Goal: Information Seeking & Learning: Learn about a topic

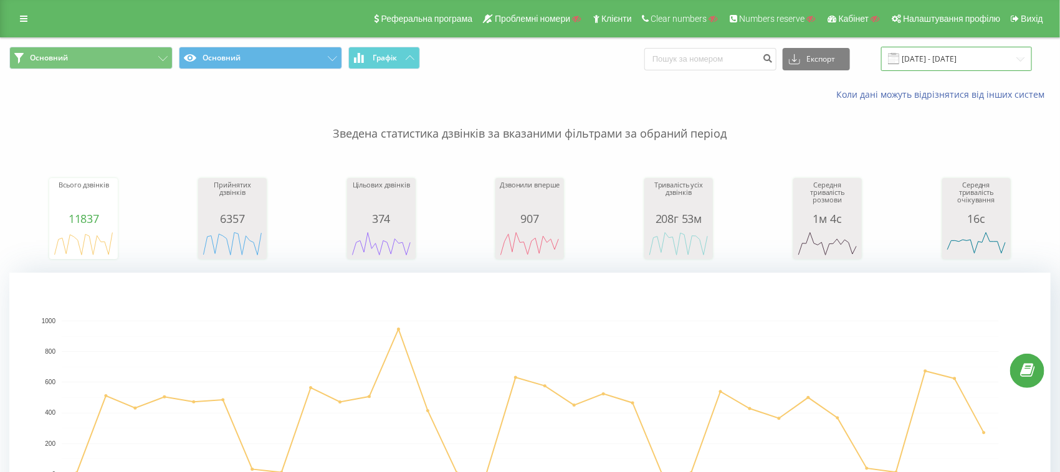
click at [932, 60] on input "[DATE] - [DATE]" at bounding box center [956, 59] width 151 height 24
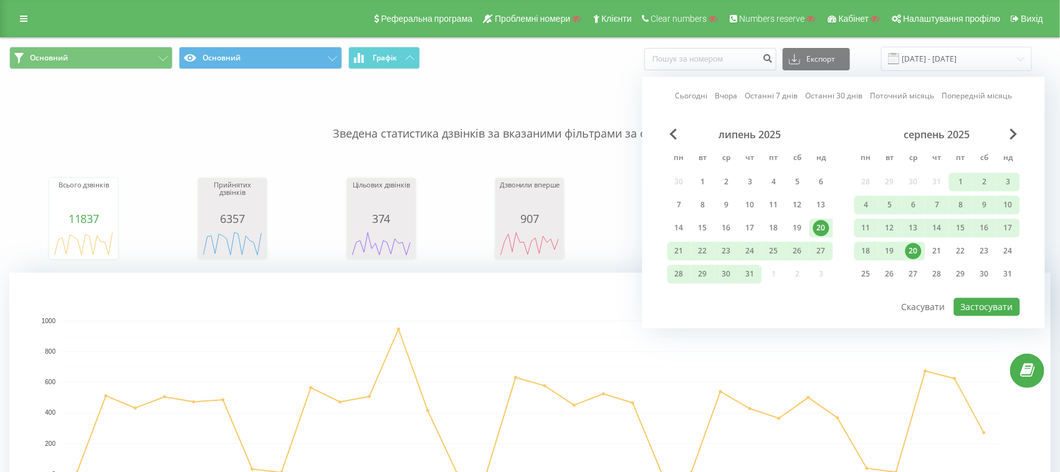
click at [529, 54] on div "Основний Основний Графік Експорт .csv .xls .xlsx [DATE] - [DATE] Сьогодні Вчора…" at bounding box center [529, 59] width 1041 height 24
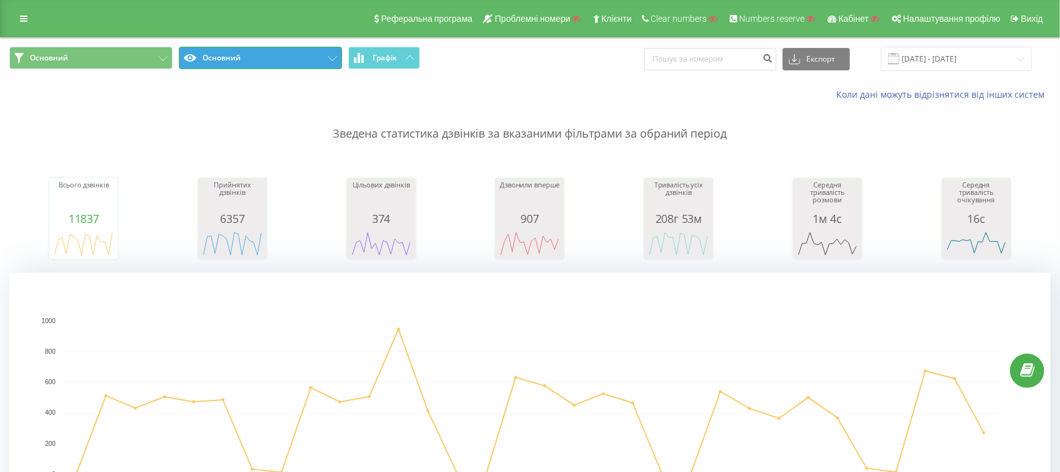
click at [255, 59] on button "Основний" at bounding box center [260, 58] width 163 height 22
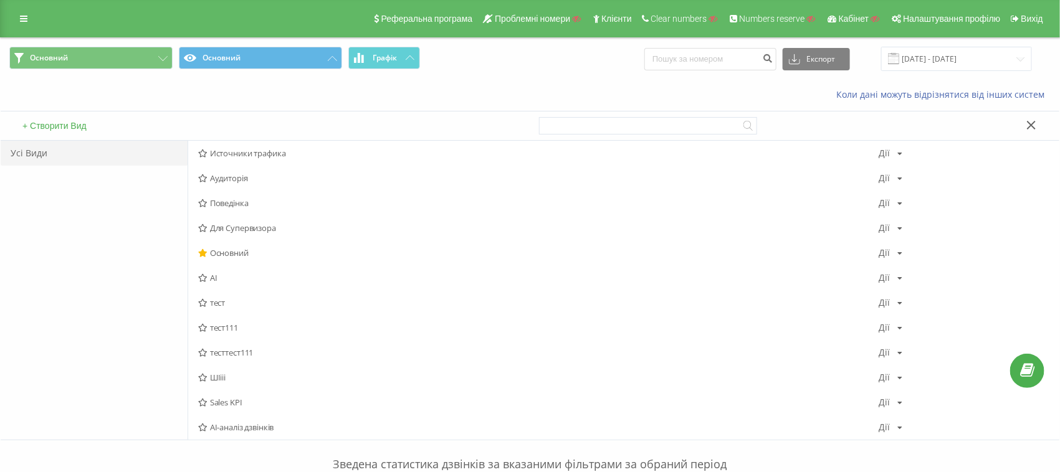
click at [45, 122] on button "+ Створити Вид" at bounding box center [55, 125] width 72 height 11
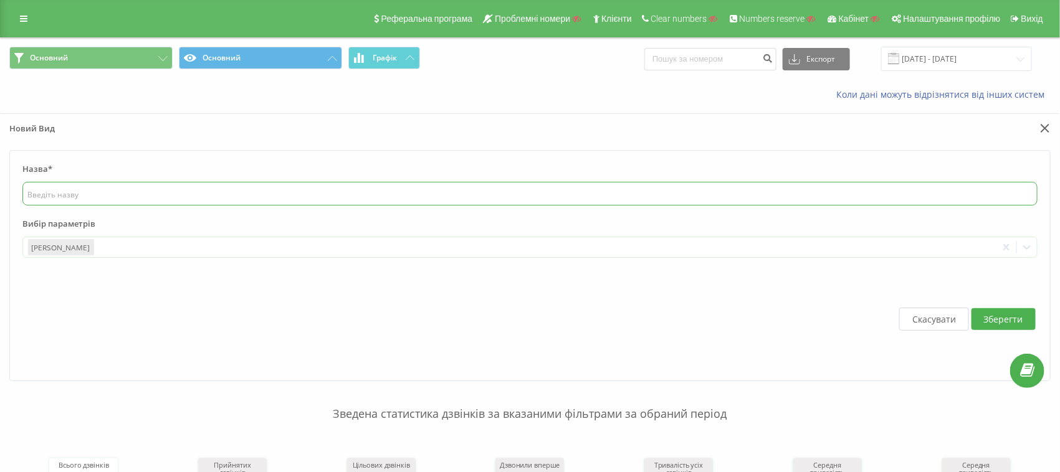
click at [95, 195] on input "text" at bounding box center [529, 194] width 1015 height 24
type input "вівіпаеонглшщдшдлнгоепр"
click at [127, 251] on div at bounding box center [544, 248] width 896 height 14
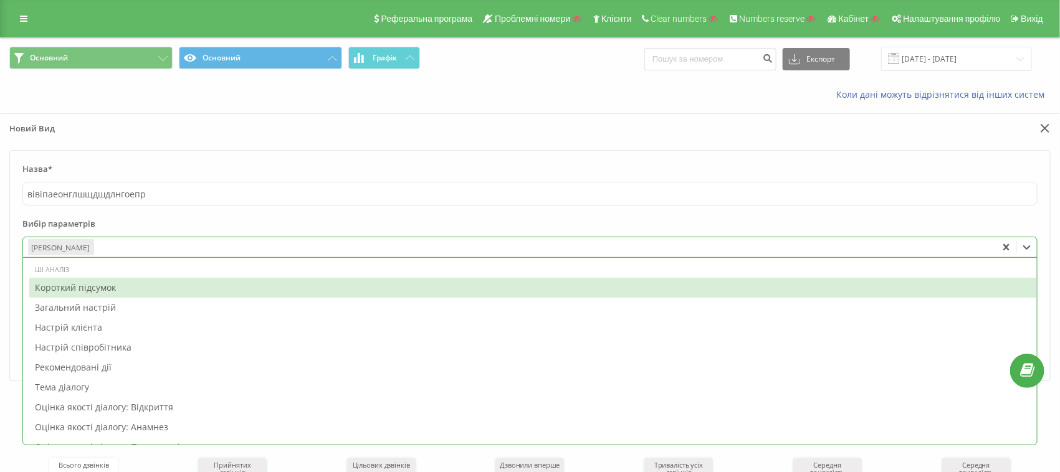
click at [75, 282] on div "Короткий підсумок" at bounding box center [533, 288] width 1008 height 20
click at [75, 284] on div "Загальний настрій" at bounding box center [533, 288] width 1008 height 20
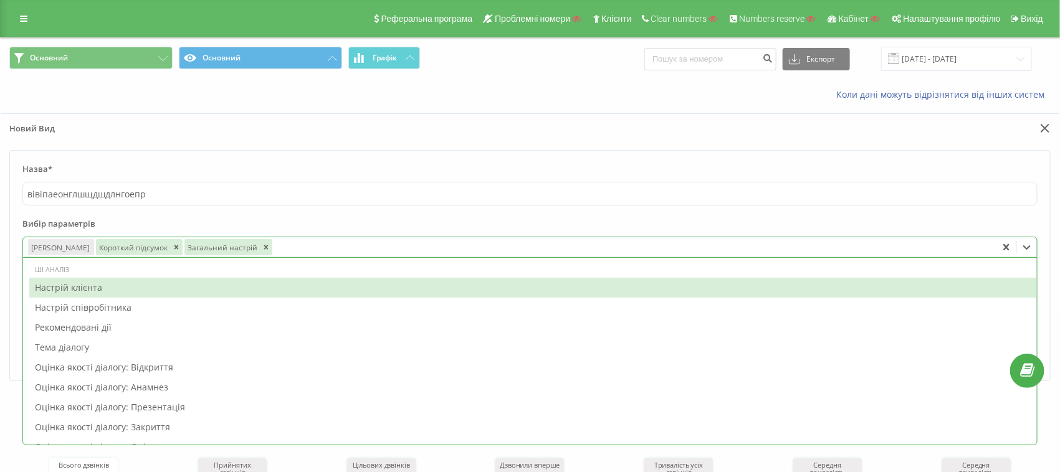
click at [72, 287] on div "Настрій клієнта" at bounding box center [533, 288] width 1008 height 20
click at [74, 289] on div "Настрій співробітника" at bounding box center [533, 288] width 1008 height 20
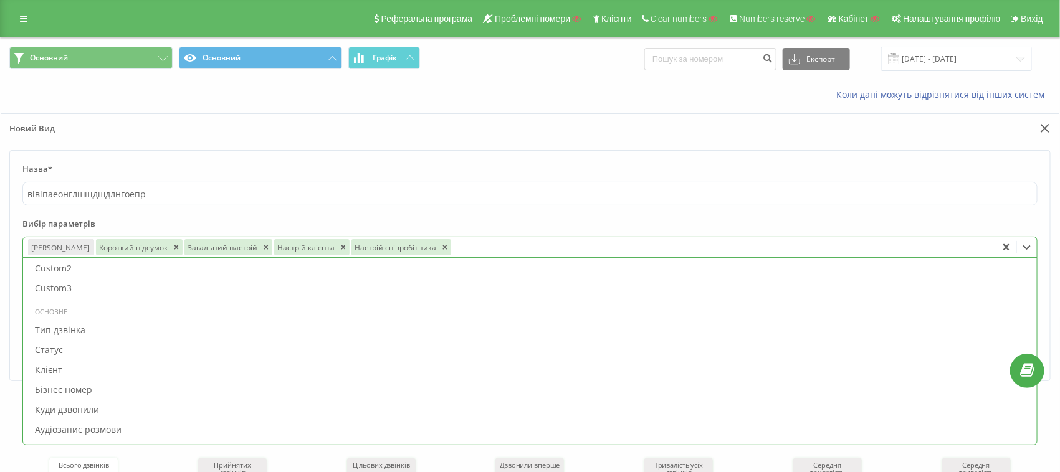
scroll to position [545, 0]
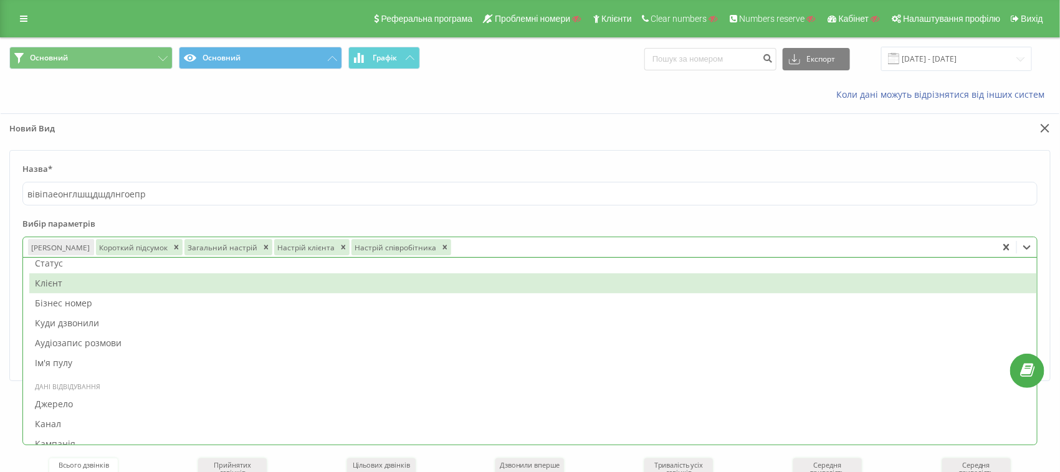
click at [59, 274] on div "Клієнт" at bounding box center [533, 284] width 1008 height 20
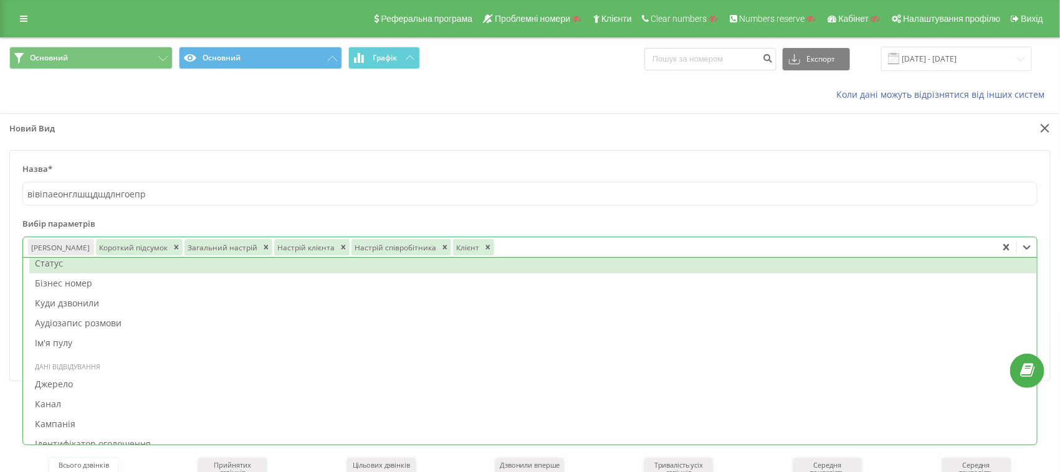
click at [52, 266] on div "Статус" at bounding box center [533, 264] width 1008 height 20
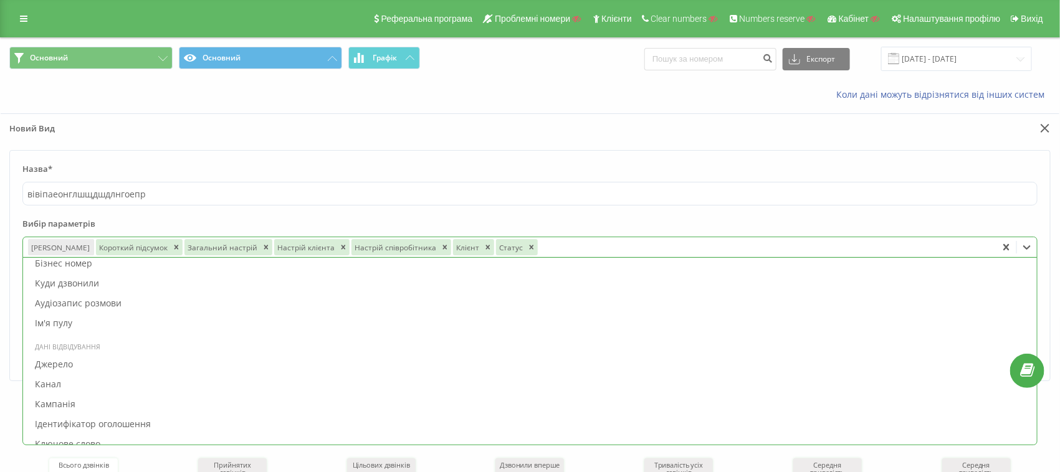
scroll to position [525, 0]
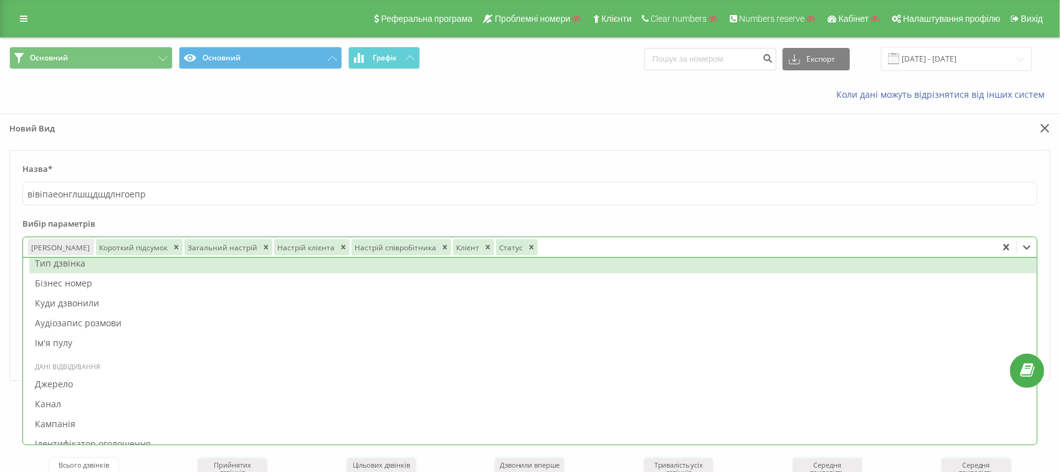
click at [49, 287] on div "Бізнес номер" at bounding box center [533, 284] width 1008 height 20
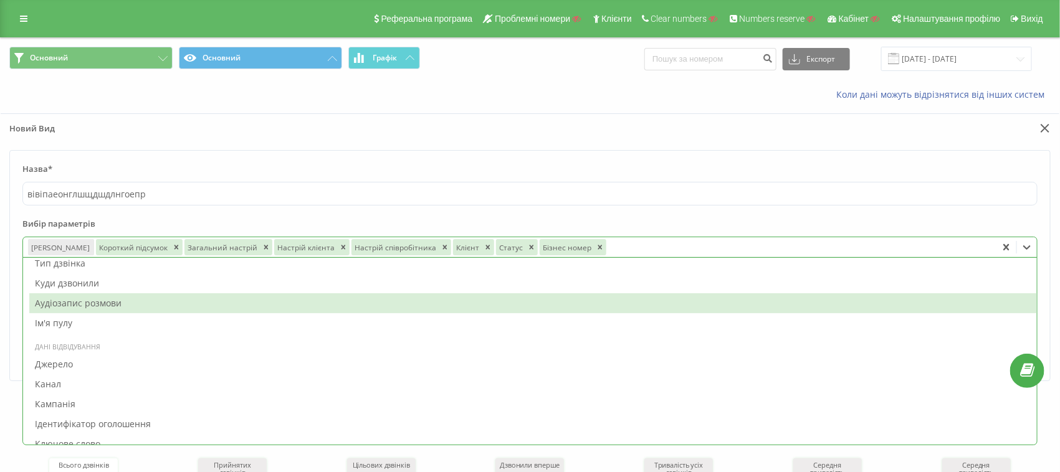
click at [54, 305] on div "Аудіозапис розмови" at bounding box center [533, 304] width 1008 height 20
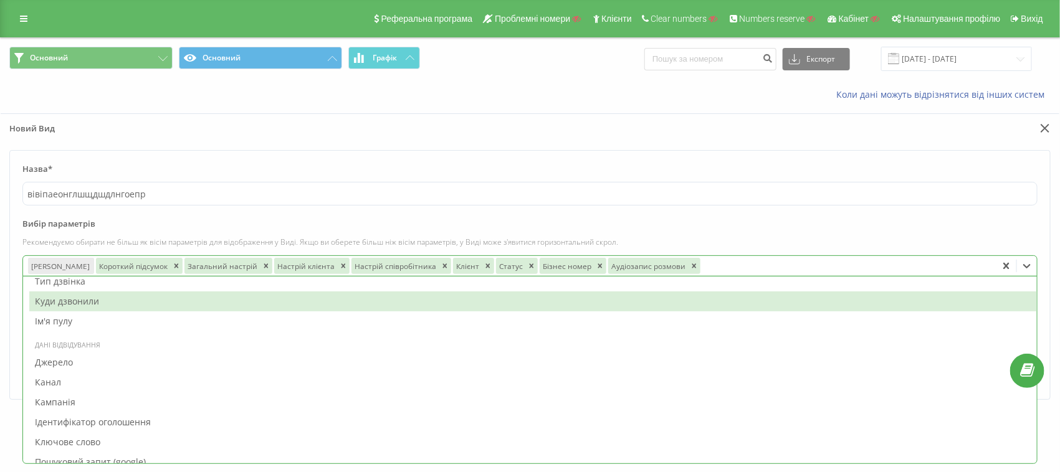
click at [343, 172] on label "Назва*" at bounding box center [529, 172] width 1015 height 19
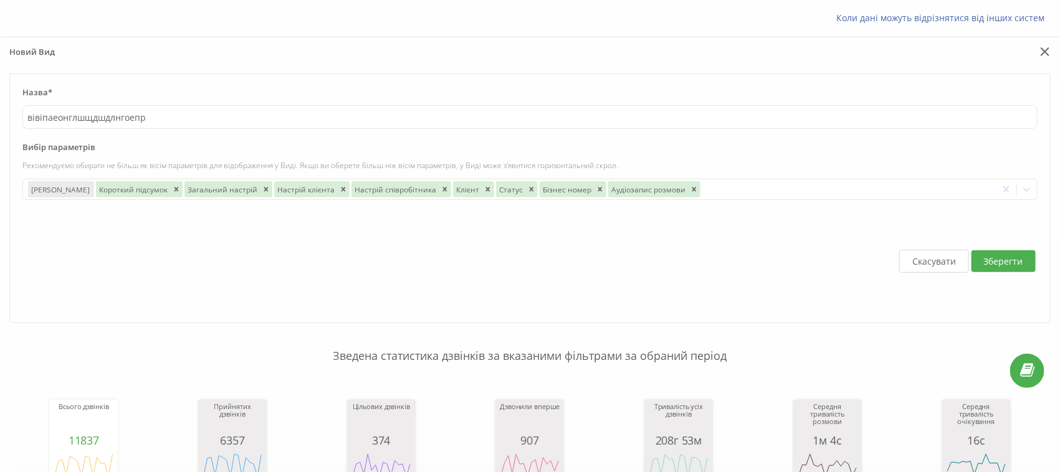
scroll to position [0, 0]
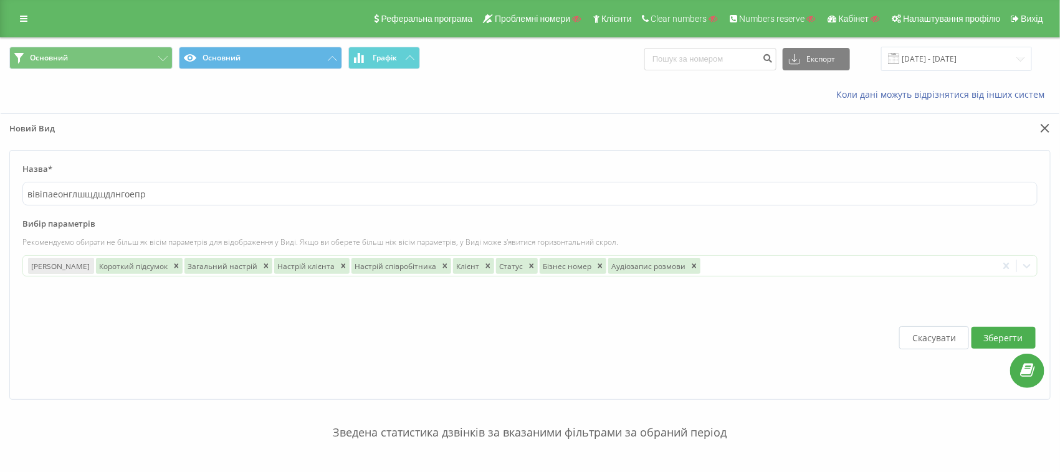
click at [927, 335] on button "Скасувати" at bounding box center [934, 338] width 70 height 23
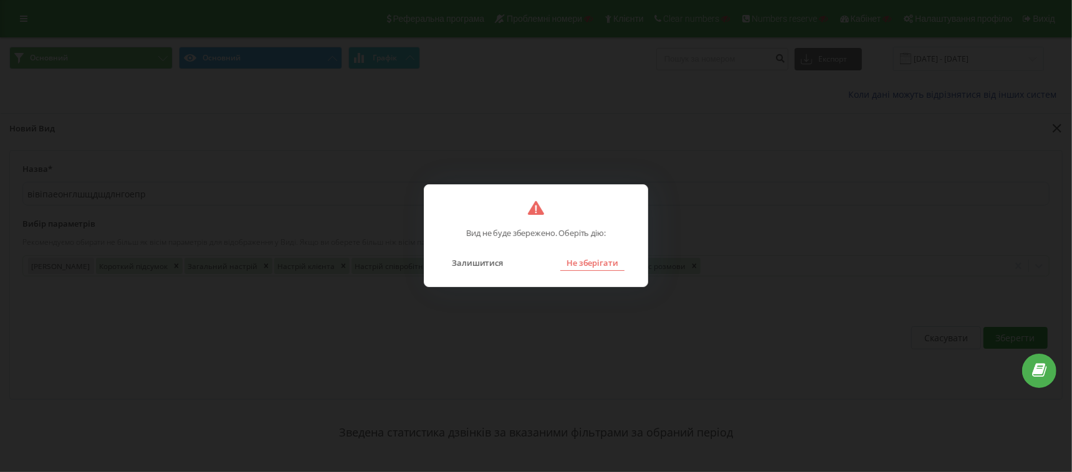
click at [588, 255] on button "Не зберігати" at bounding box center [592, 263] width 64 height 16
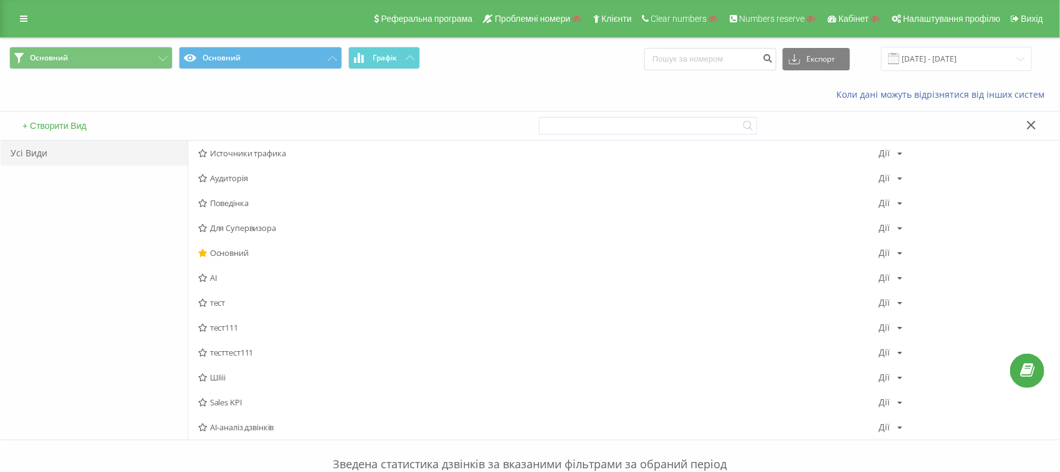
click at [1031, 128] on icon at bounding box center [1031, 125] width 9 height 9
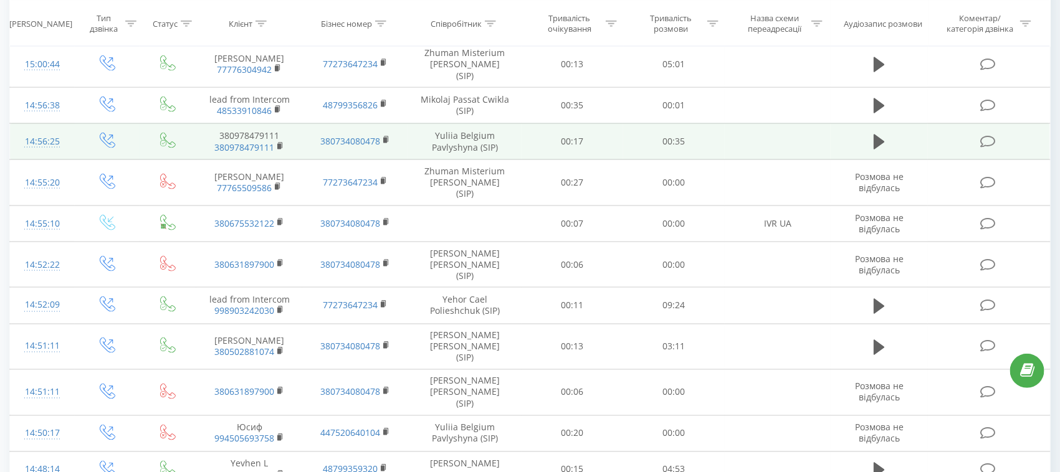
scroll to position [856, 0]
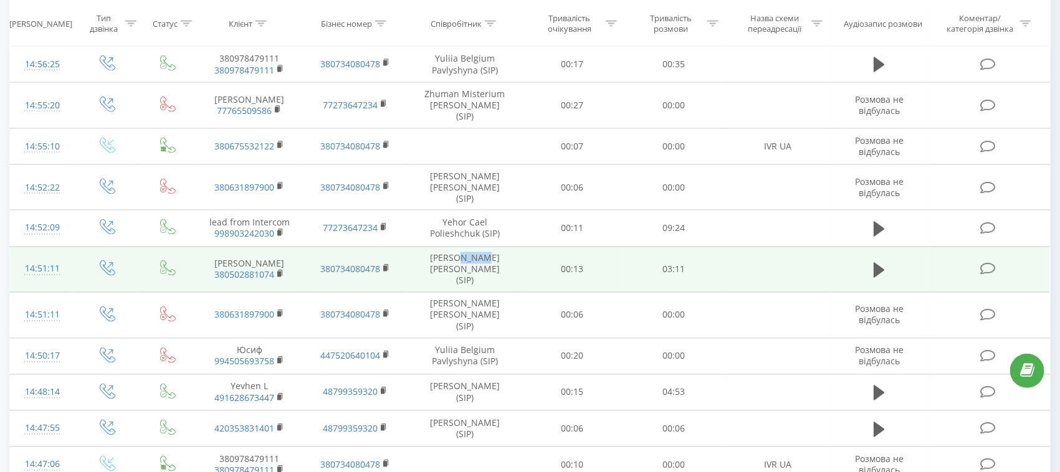
drag, startPoint x: 466, startPoint y: 220, endPoint x: 490, endPoint y: 218, distance: 24.4
click at [490, 247] on td "[PERSON_NAME] [PERSON_NAME] (SIP)" at bounding box center [465, 270] width 114 height 46
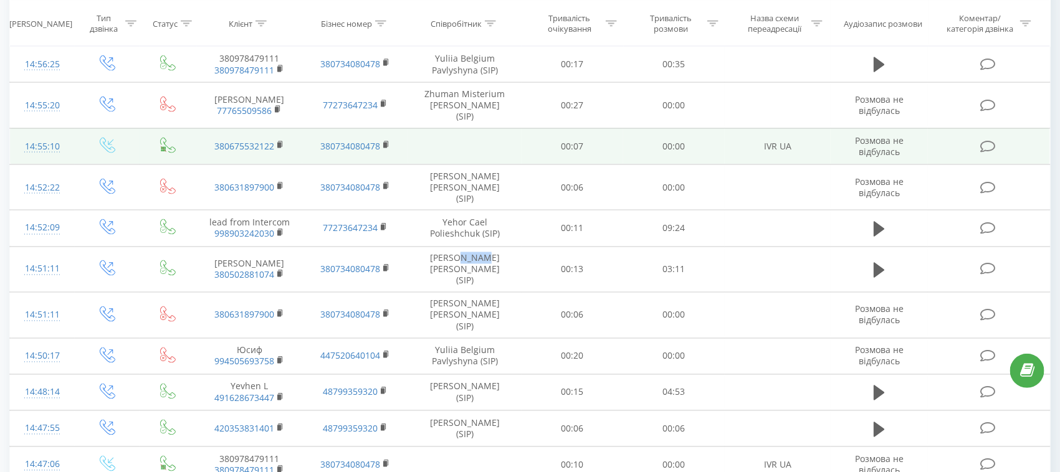
copy td "[PERSON_NAME]"
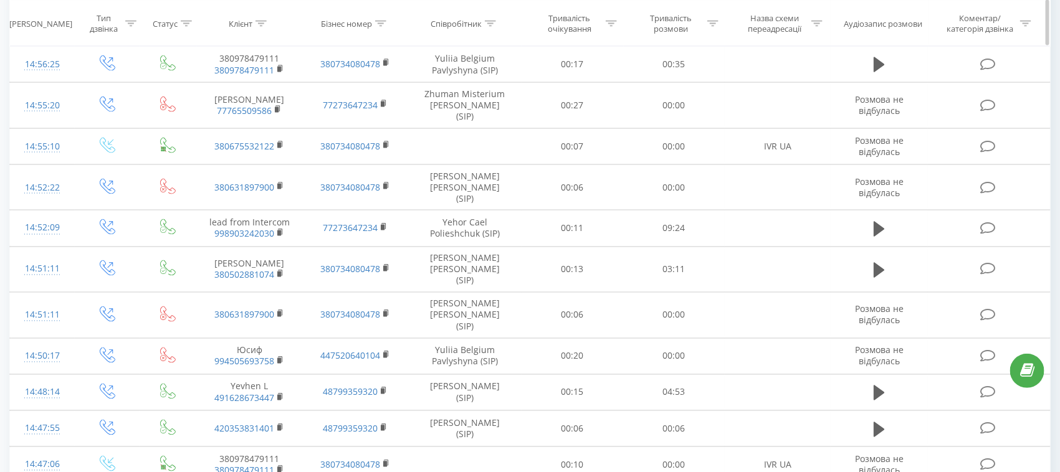
click at [492, 24] on icon at bounding box center [490, 23] width 11 height 6
click at [468, 109] on input "text" at bounding box center [465, 113] width 110 height 22
paste input "[PERSON_NAME]"
type input "[PERSON_NAME]"
click at [495, 130] on span "OK" at bounding box center [491, 136] width 35 height 19
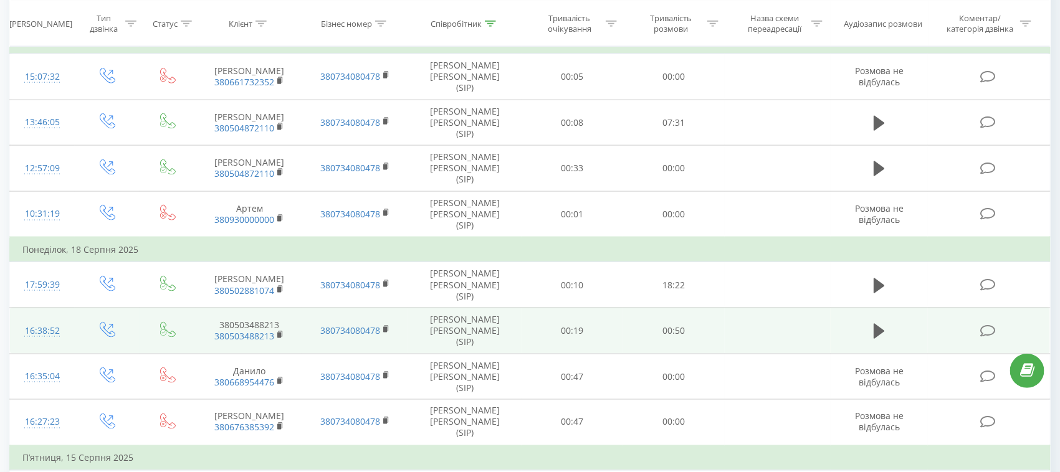
scroll to position [856, 0]
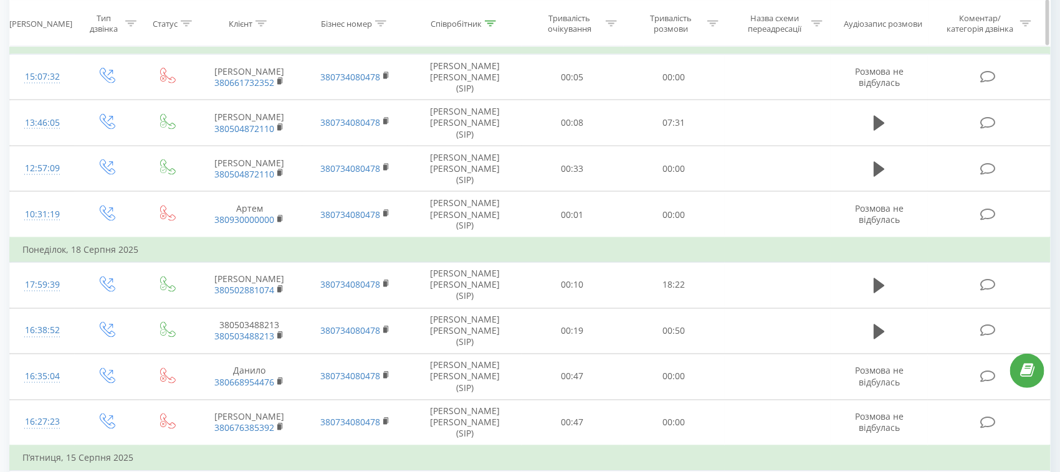
click at [128, 19] on div at bounding box center [130, 23] width 11 height 11
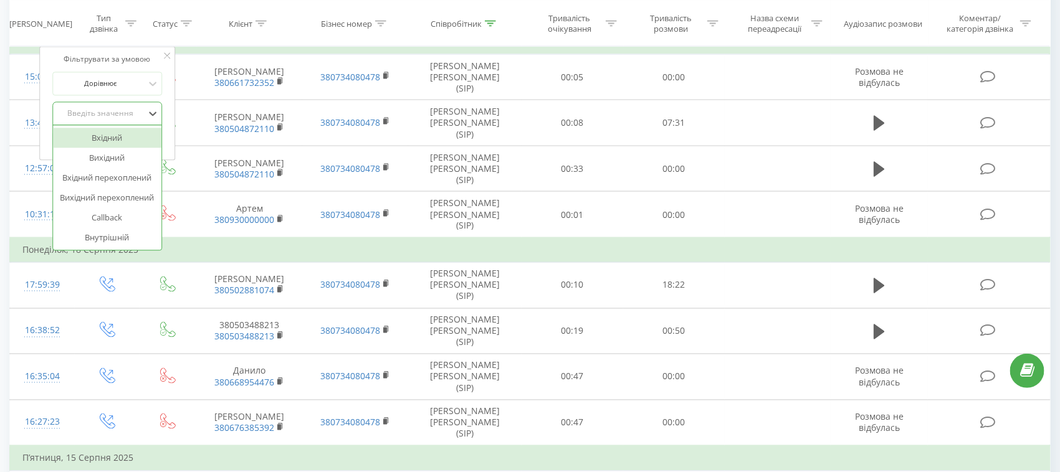
click at [128, 112] on div "Введіть значення" at bounding box center [100, 114] width 88 height 10
click at [108, 159] on div "Вихідний" at bounding box center [107, 158] width 108 height 20
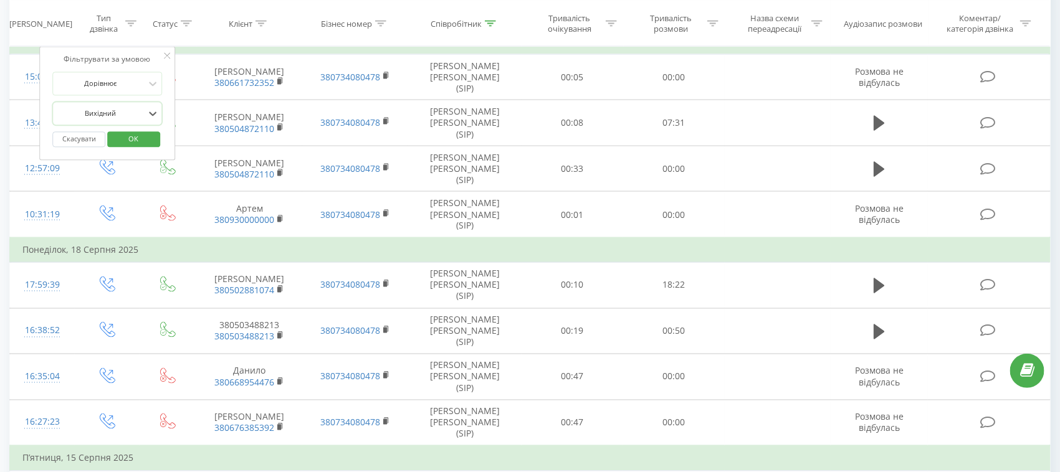
click at [145, 135] on span "OK" at bounding box center [134, 139] width 35 height 19
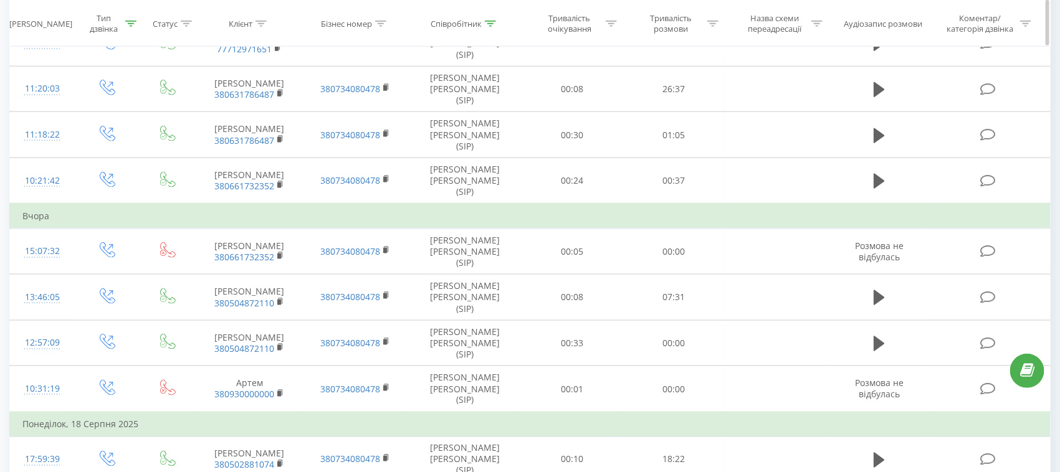
scroll to position [856, 0]
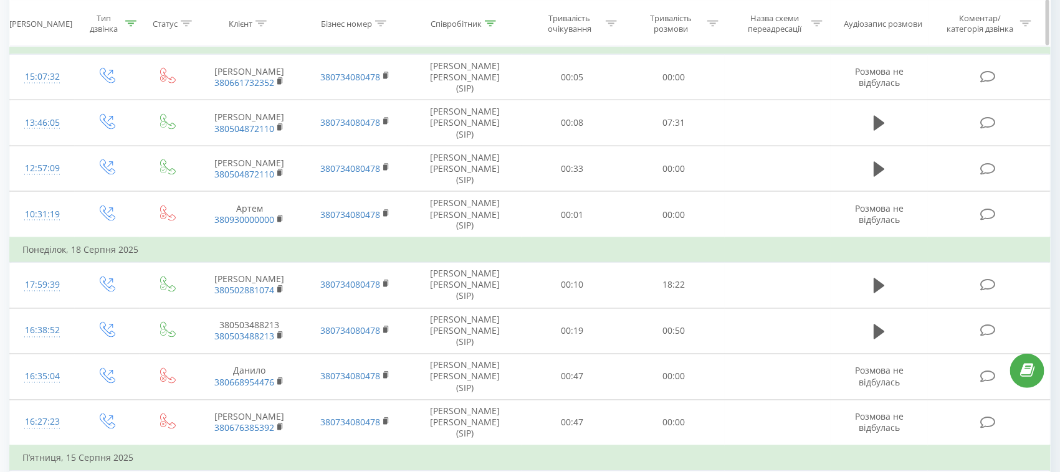
click at [265, 23] on icon at bounding box center [261, 23] width 11 height 6
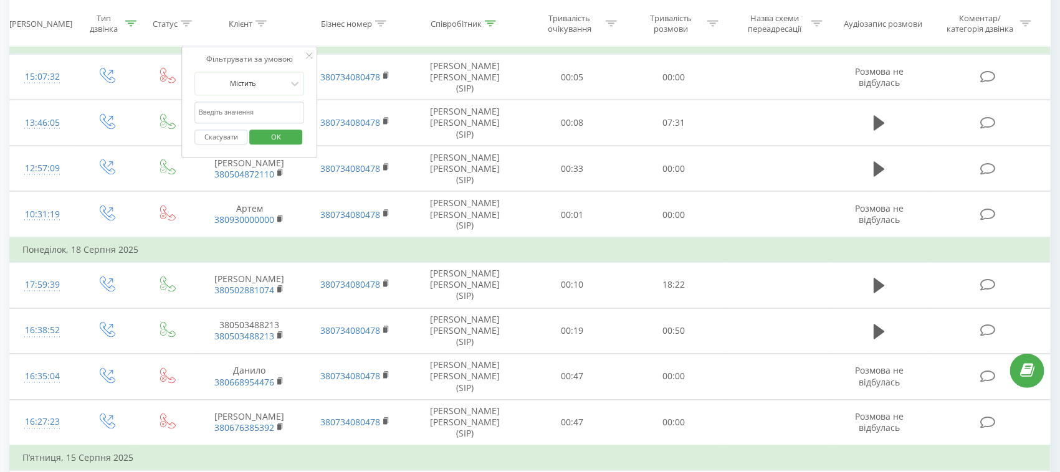
click at [239, 122] on input "text" at bounding box center [250, 113] width 110 height 22
click at [216, 136] on button "Скасувати" at bounding box center [221, 138] width 53 height 16
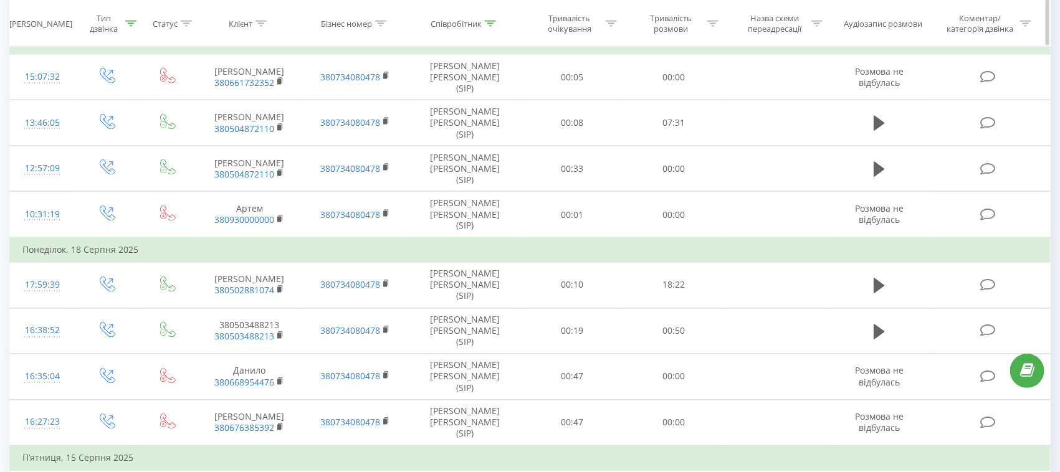
click at [191, 21] on div at bounding box center [186, 23] width 11 height 11
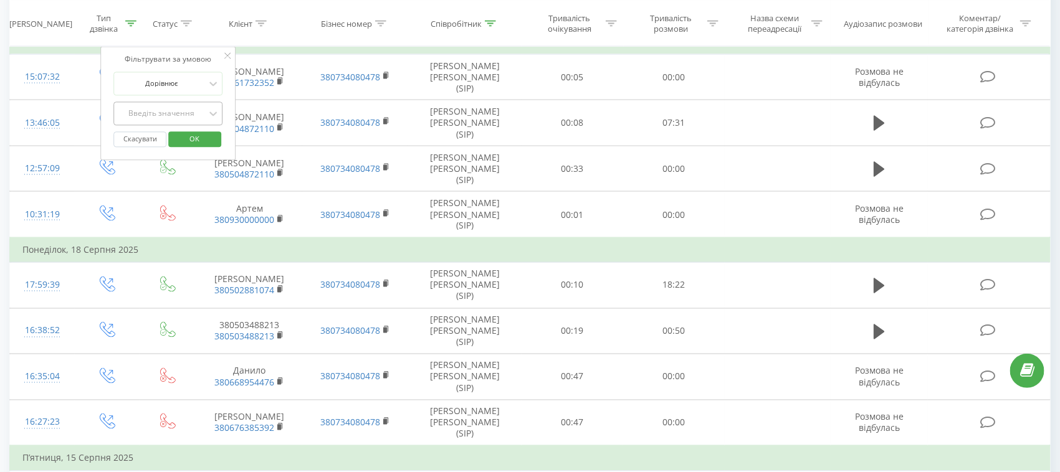
click at [175, 111] on div "Введіть значення" at bounding box center [161, 114] width 88 height 10
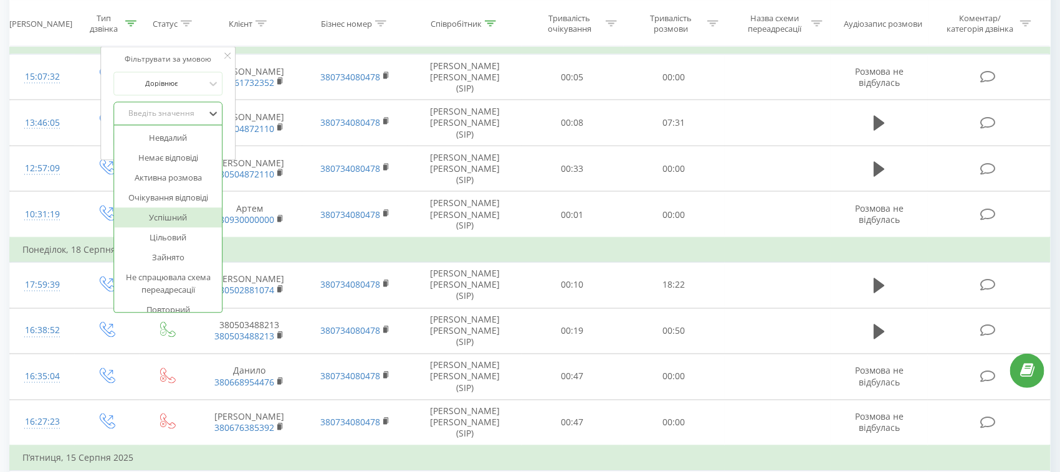
click at [165, 216] on div "Успішний" at bounding box center [168, 218] width 108 height 20
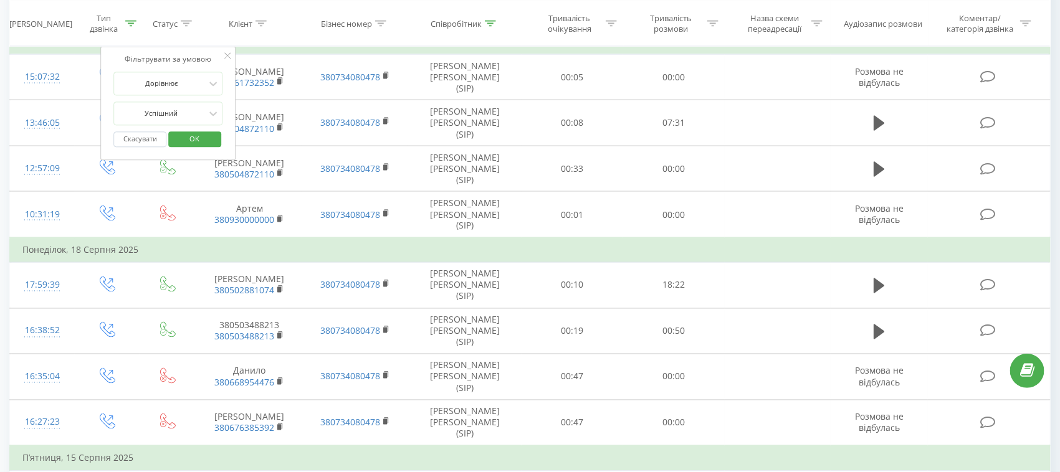
click at [196, 143] on span "OK" at bounding box center [194, 139] width 35 height 19
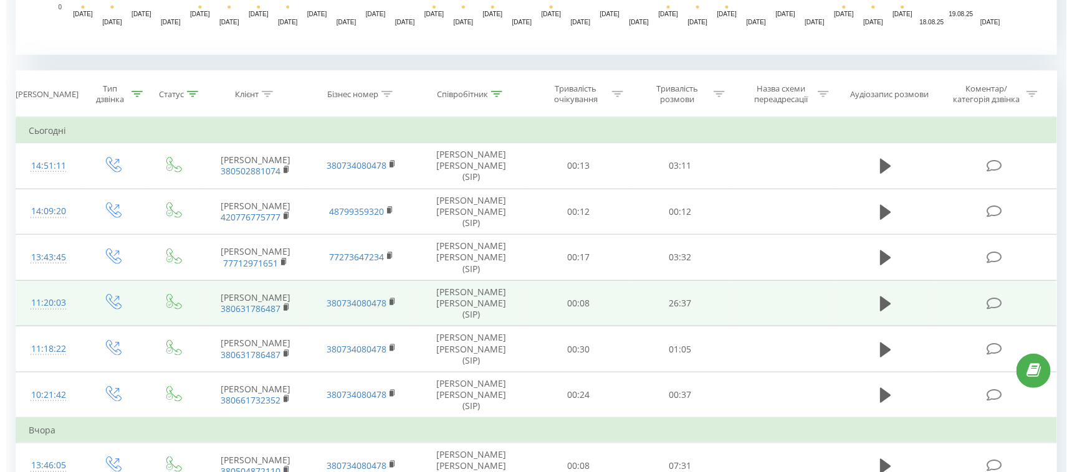
scroll to position [779, 0]
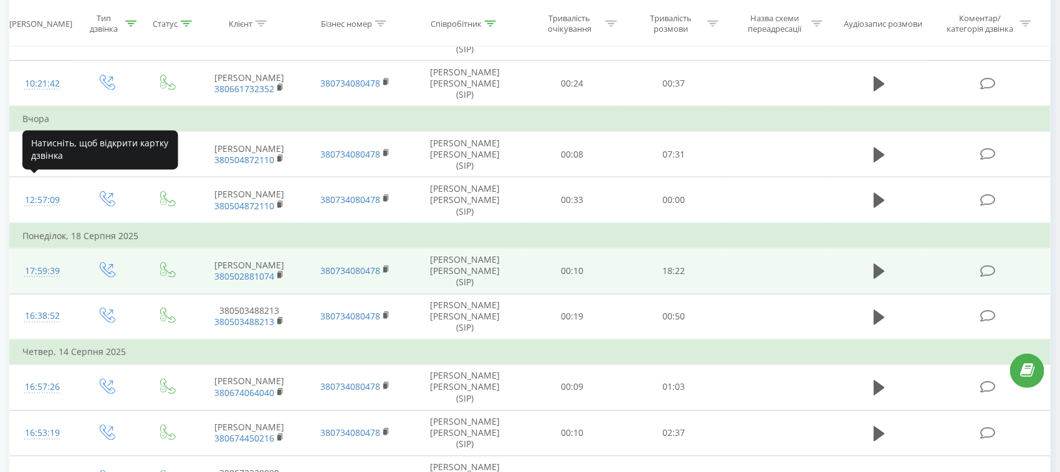
click at [34, 259] on div "17:59:39" at bounding box center [42, 271] width 40 height 24
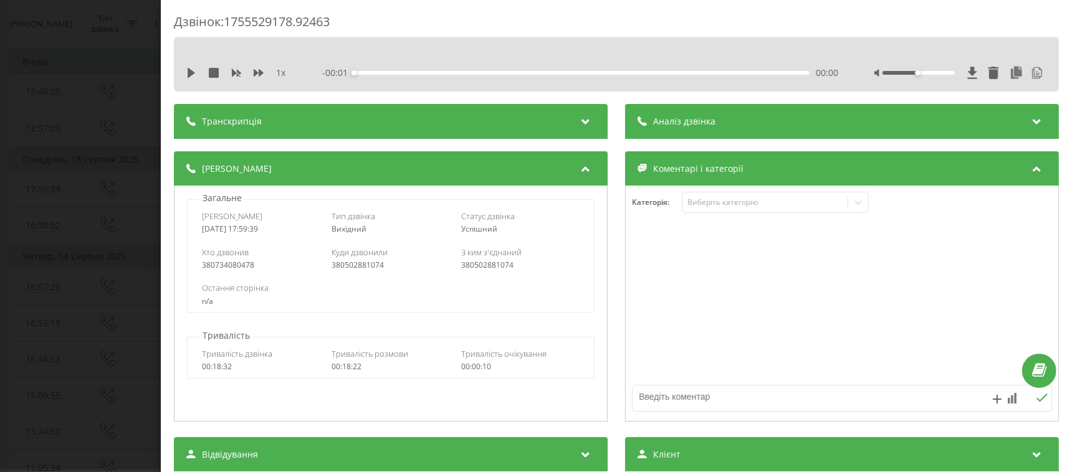
click at [247, 123] on span "Транскрипція" at bounding box center [232, 121] width 60 height 12
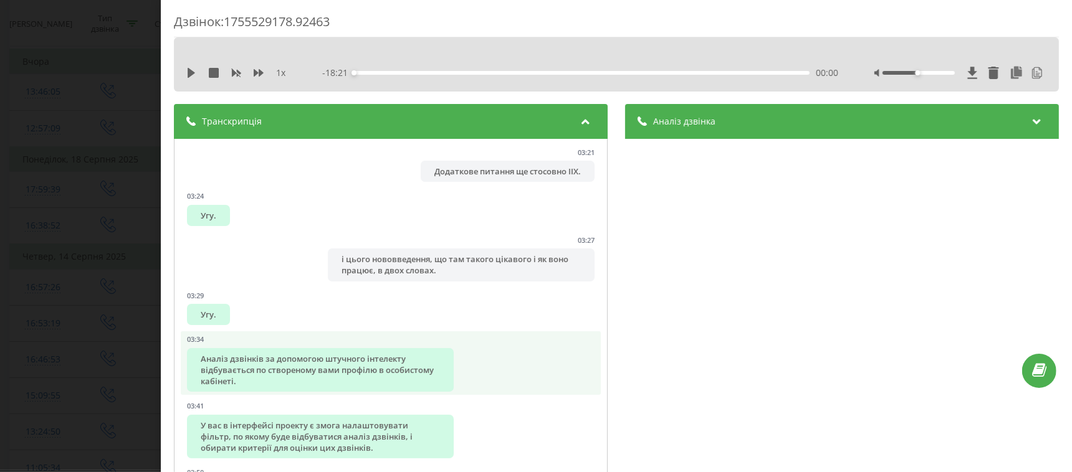
scroll to position [2805, 0]
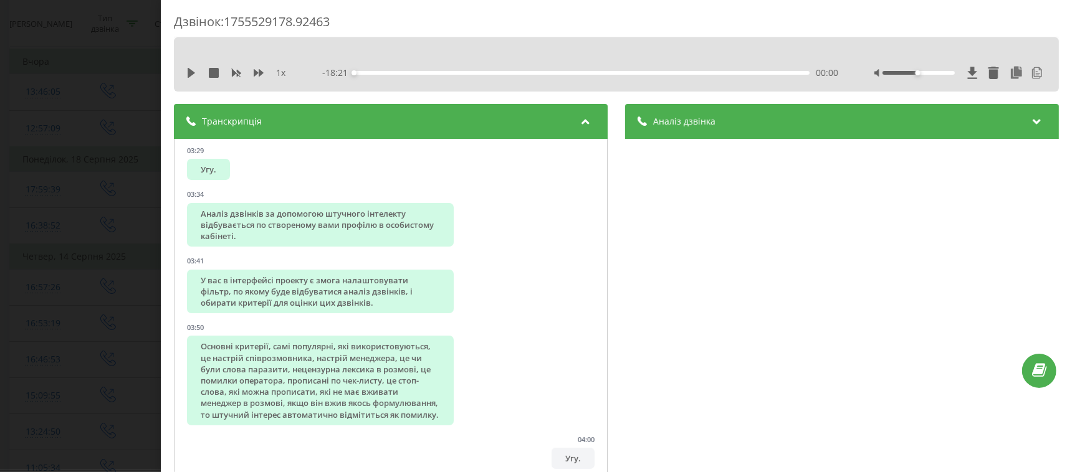
click at [325, 120] on div "Транскрипція" at bounding box center [391, 121] width 434 height 35
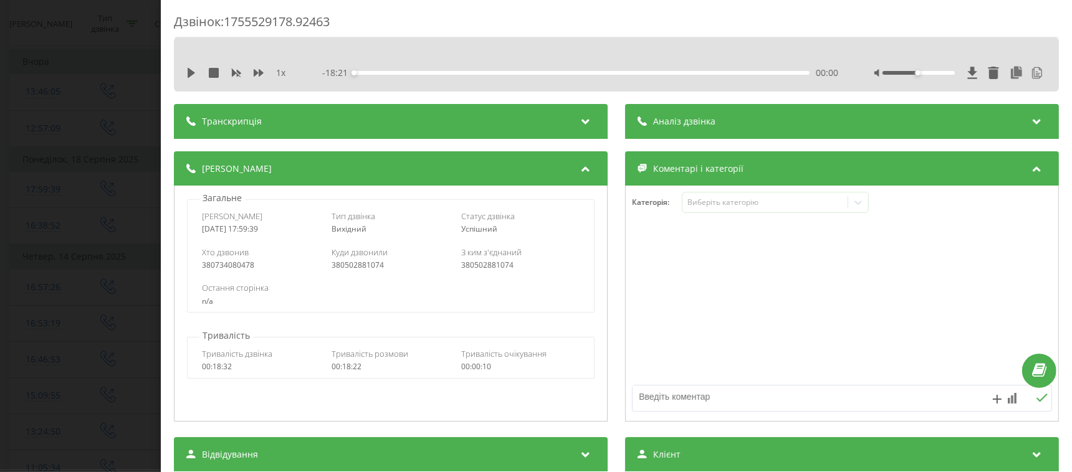
click at [657, 121] on span "Аналіз дзвінка" at bounding box center [684, 121] width 62 height 12
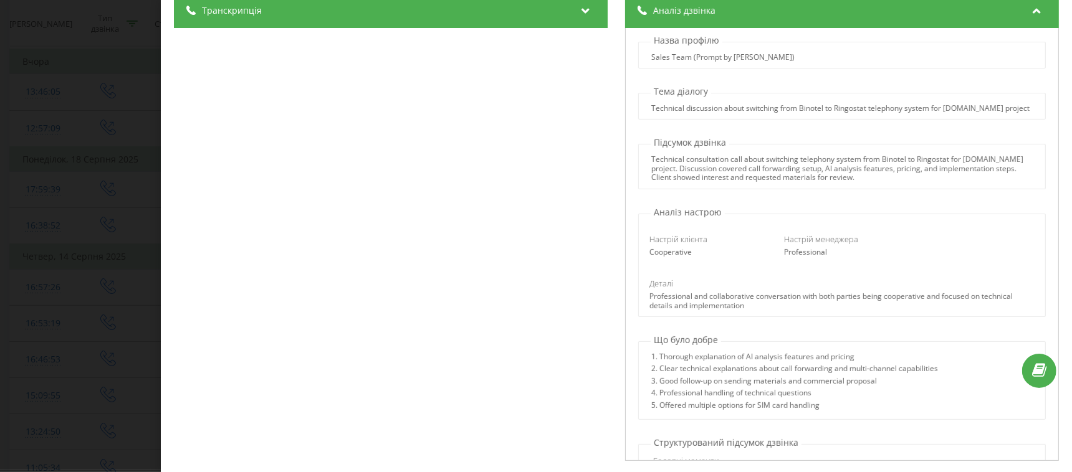
scroll to position [78, 0]
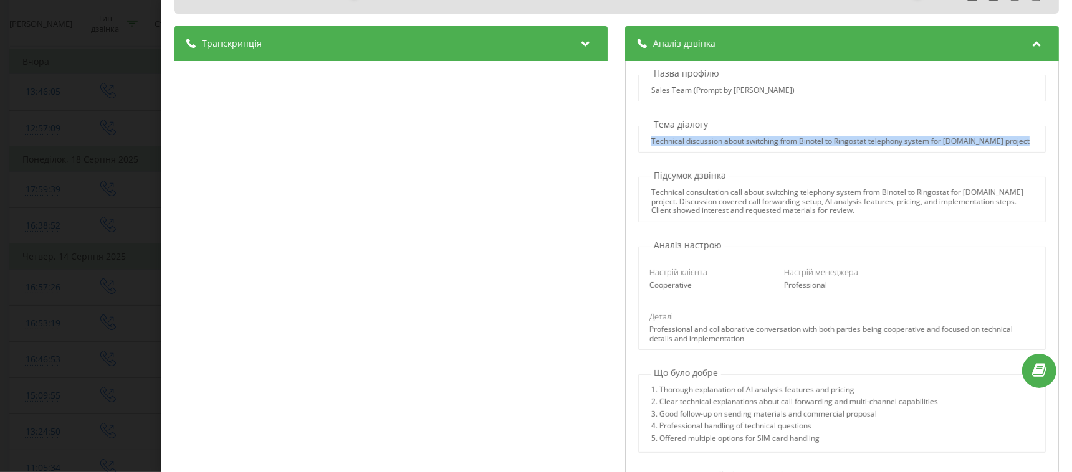
drag, startPoint x: 672, startPoint y: 153, endPoint x: 646, endPoint y: 145, distance: 26.8
click at [651, 145] on div "Technical discussion about switching from Binotel to Ringostat telephony system…" at bounding box center [840, 141] width 378 height 9
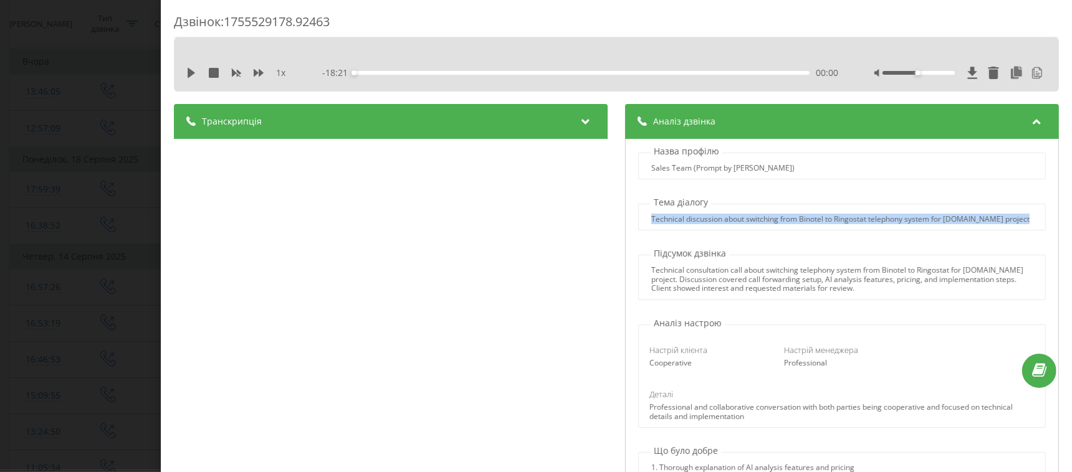
click at [638, 120] on div at bounding box center [638, 120] width 0 height 0
click at [658, 284] on div "Technical consultation call about switching telephony system from Binotel to Ri…" at bounding box center [841, 279] width 381 height 27
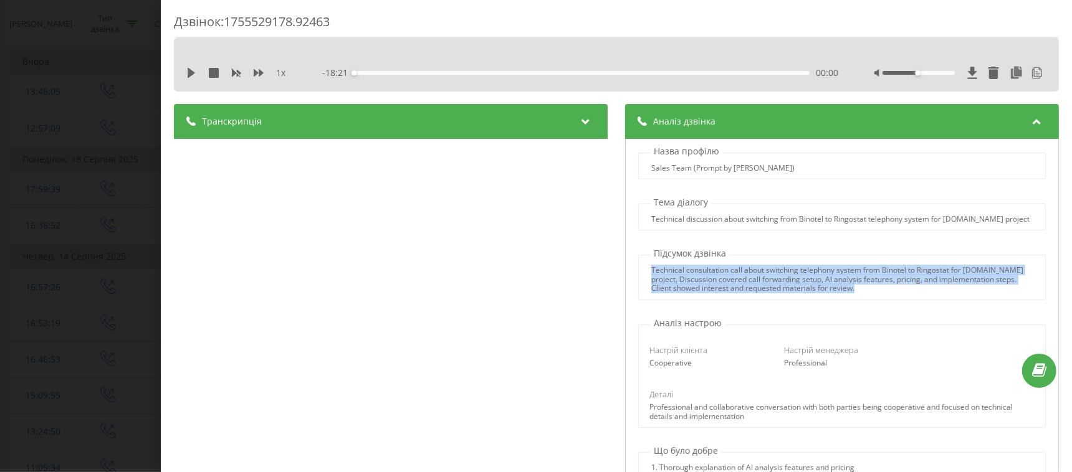
drag, startPoint x: 646, startPoint y: 280, endPoint x: 890, endPoint y: 294, distance: 244.7
click at [890, 293] on div "Technical consultation call about switching telephony system from Binotel to Ri…" at bounding box center [841, 279] width 381 height 27
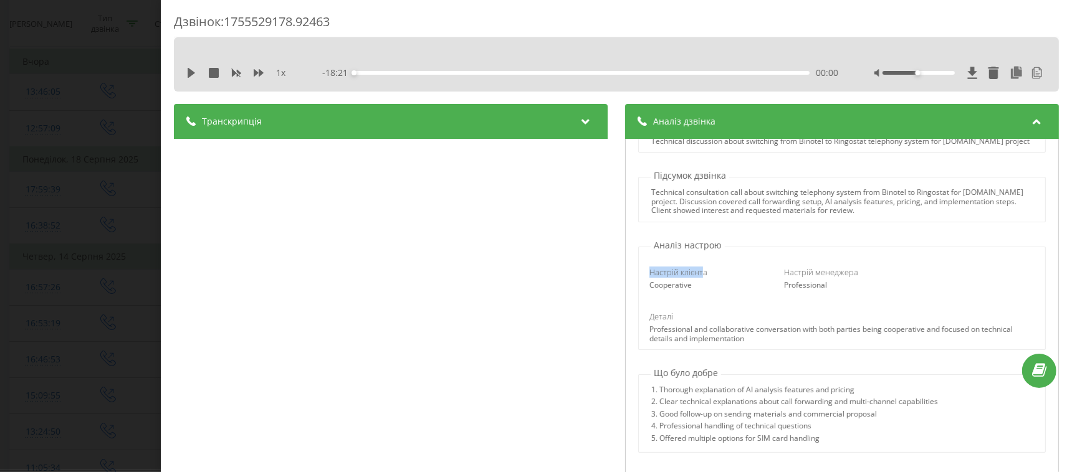
drag, startPoint x: 639, startPoint y: 280, endPoint x: 699, endPoint y: 280, distance: 59.8
click at [699, 280] on div "Настрій клієнта Cooperative" at bounding box center [708, 279] width 134 height 24
drag, startPoint x: 688, startPoint y: 294, endPoint x: 641, endPoint y: 294, distance: 47.4
click at [641, 290] on div "Настрій клієнта Cooperative" at bounding box center [708, 279] width 134 height 24
click at [633, 272] on div at bounding box center [633, 272] width 0 height 0
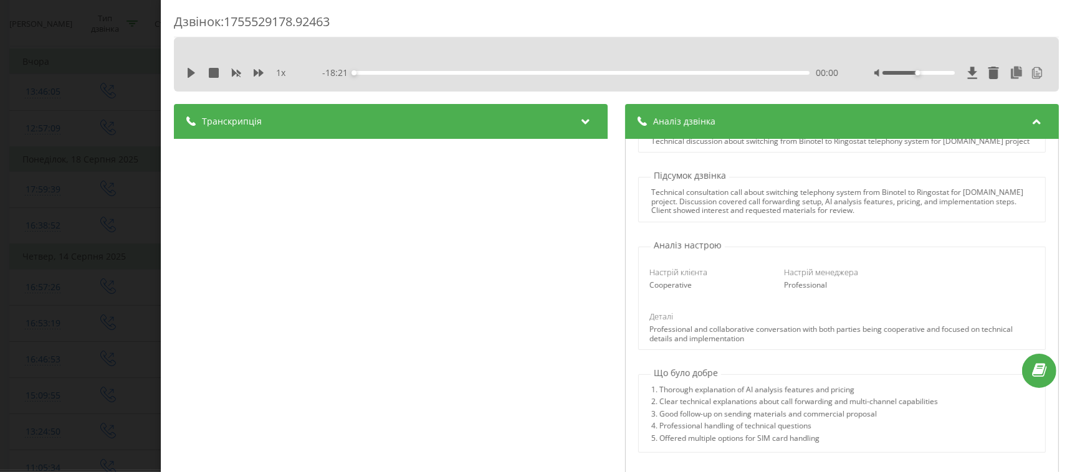
click at [811, 290] on div "Professional" at bounding box center [842, 285] width 117 height 9
drag, startPoint x: 821, startPoint y: 297, endPoint x: 763, endPoint y: 291, distance: 58.2
click at [775, 290] on div "Настрій менеджера Professional" at bounding box center [842, 279] width 134 height 24
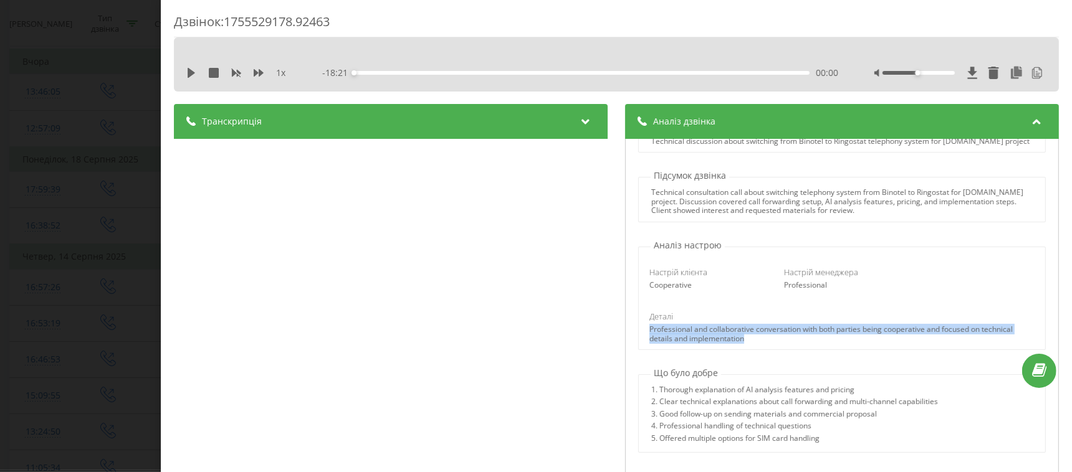
drag, startPoint x: 737, startPoint y: 348, endPoint x: 638, endPoint y: 337, distance: 100.3
click at [641, 337] on div "Деталі Professional and collaborative conversation with both parties being coop…" at bounding box center [842, 327] width 403 height 32
click at [629, 317] on div at bounding box center [629, 317] width 0 height 0
click at [848, 343] on div "Professional and collaborative conversation with both parties being cooperative…" at bounding box center [841, 334] width 385 height 18
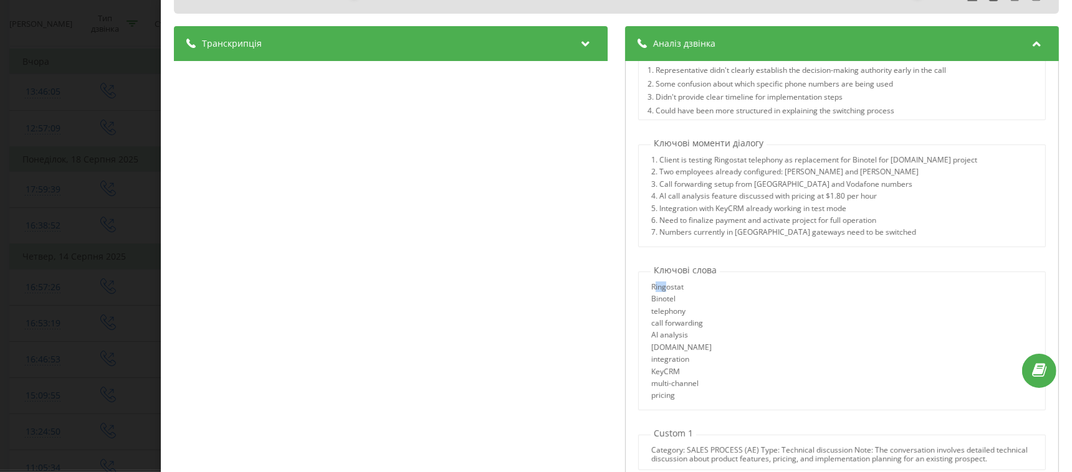
drag, startPoint x: 650, startPoint y: 280, endPoint x: 661, endPoint y: 278, distance: 11.4
click at [661, 283] on div "Ringostat" at bounding box center [681, 289] width 60 height 12
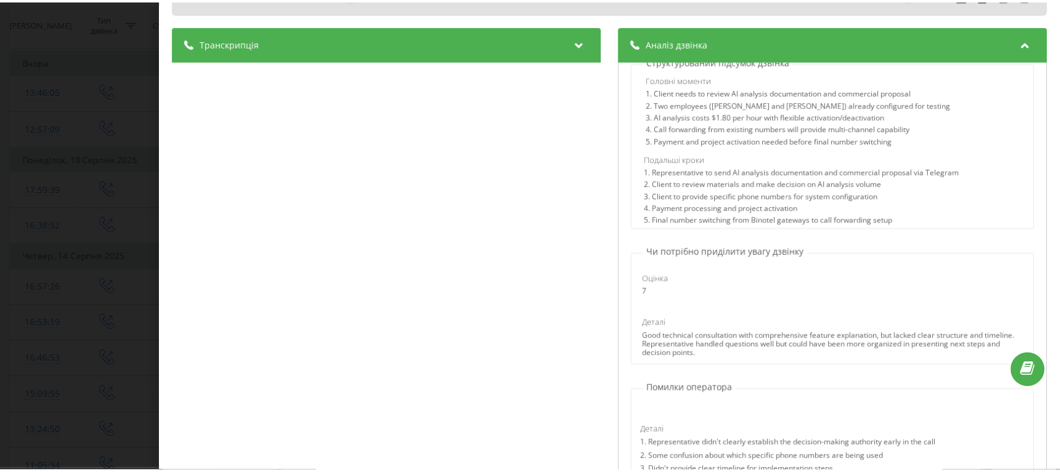
scroll to position [415, 0]
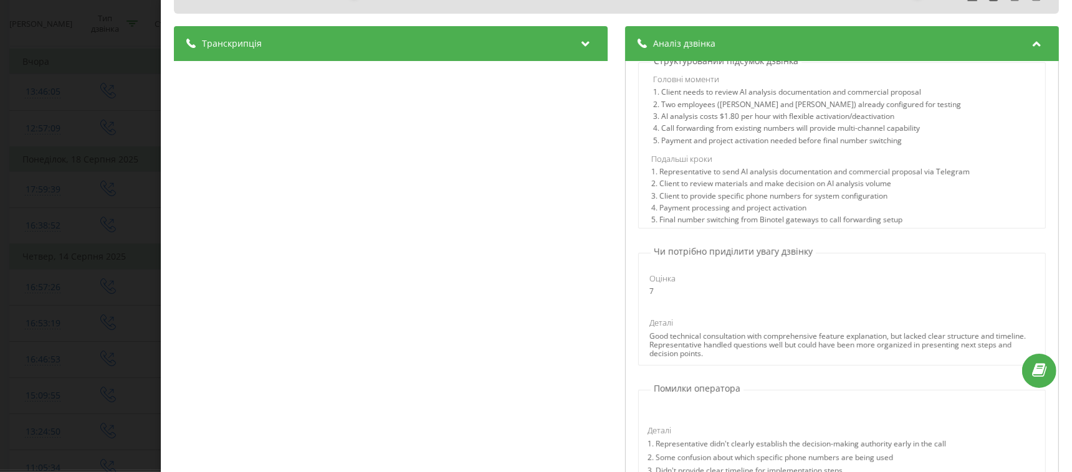
click at [93, 172] on div "Дзвінок : 1755529178.92463 1 x - 18:21 00:00 00:00 Транскрипція 00:02 Добре, 00…" at bounding box center [536, 236] width 1072 height 472
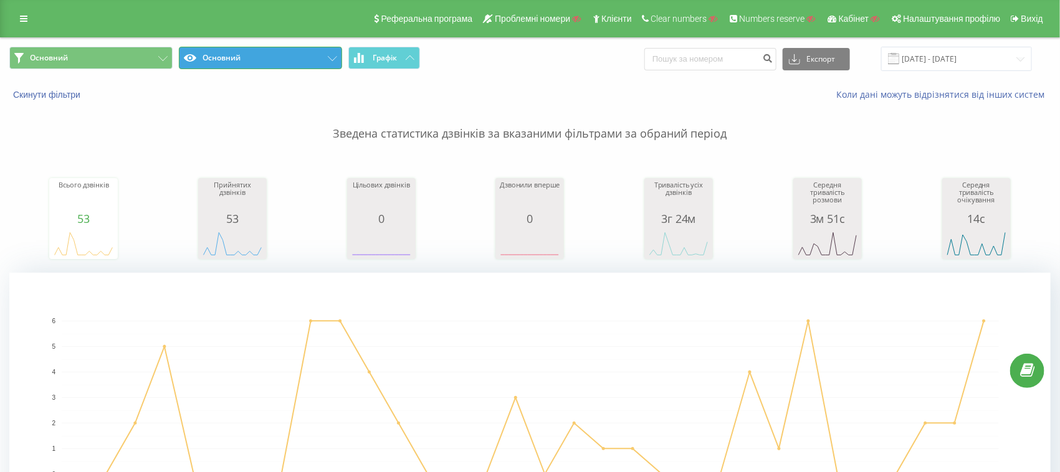
click at [269, 62] on button "Основний" at bounding box center [260, 58] width 163 height 22
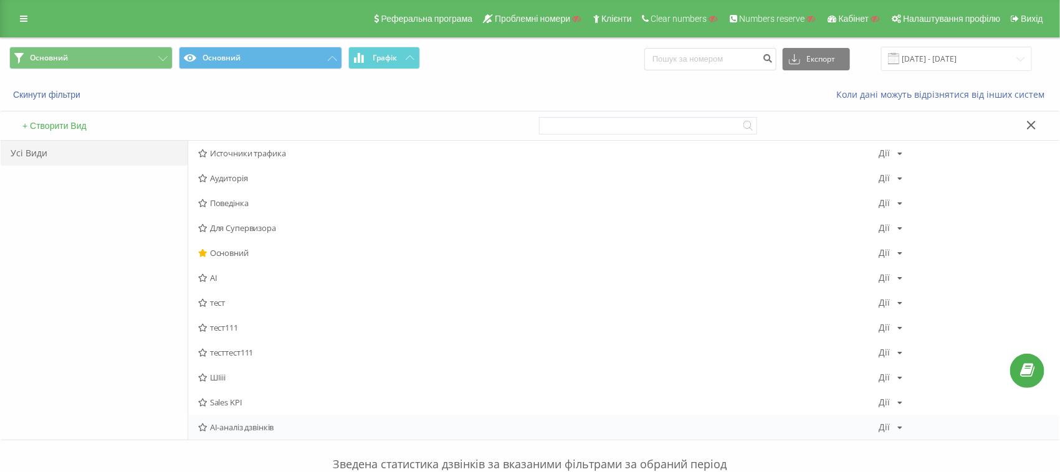
click at [260, 426] on span "AI-аналіз дзвінків" at bounding box center [538, 427] width 681 height 9
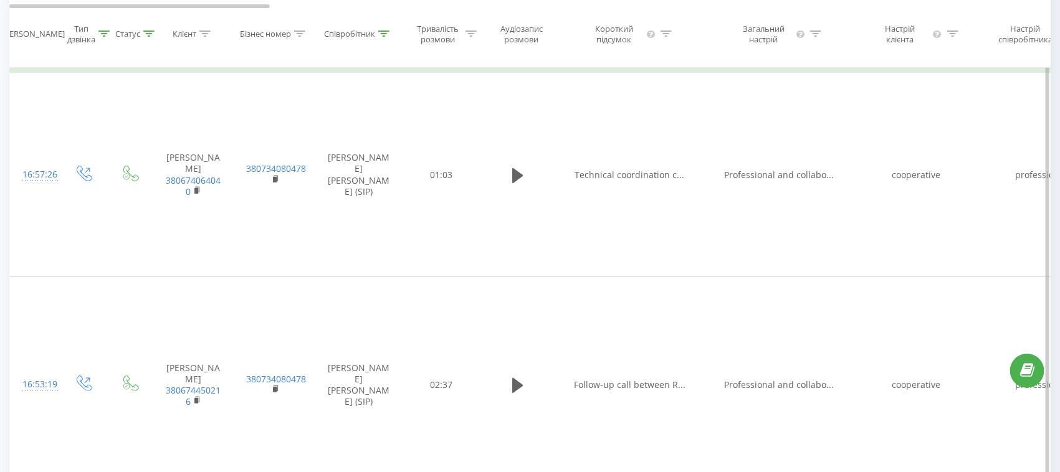
scroll to position [2336, 0]
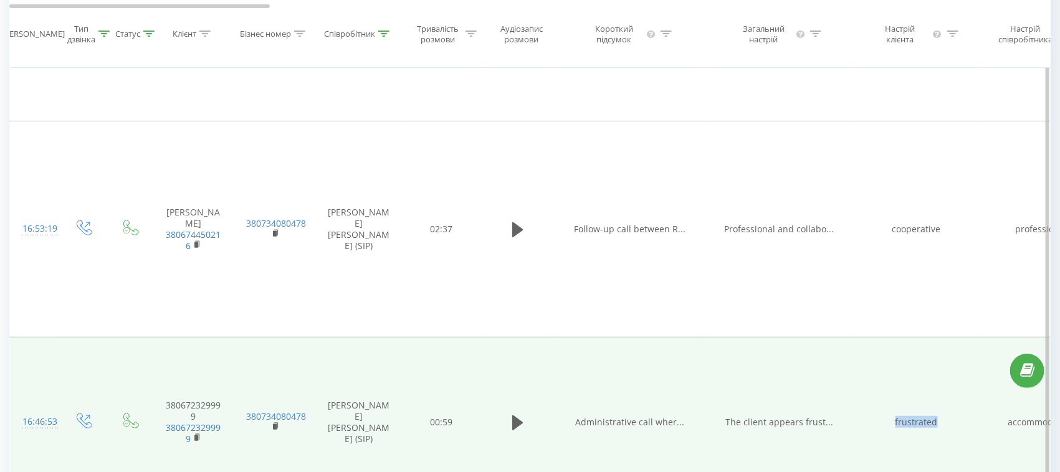
drag, startPoint x: 891, startPoint y: 411, endPoint x: 948, endPoint y: 412, distance: 57.4
click at [948, 412] on td "frustrated" at bounding box center [916, 422] width 125 height 171
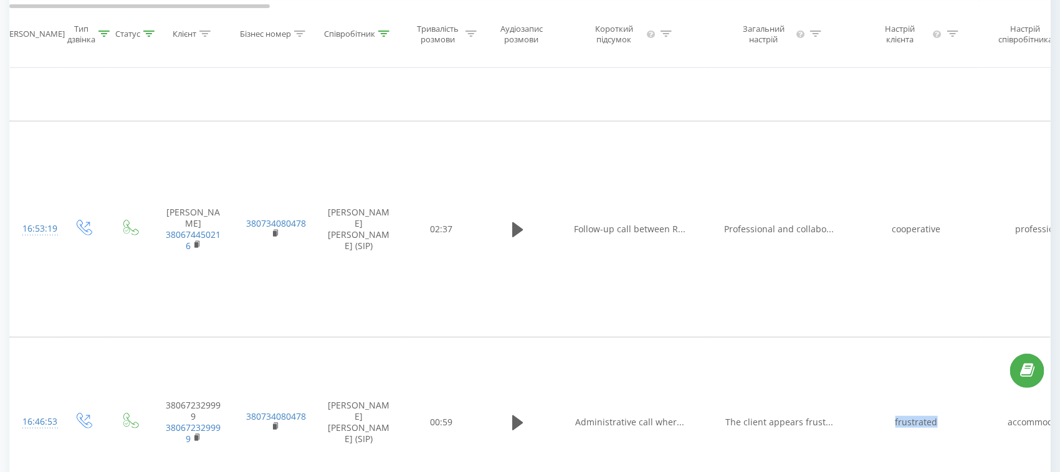
click at [940, 417] on div at bounding box center [940, 417] width 0 height 0
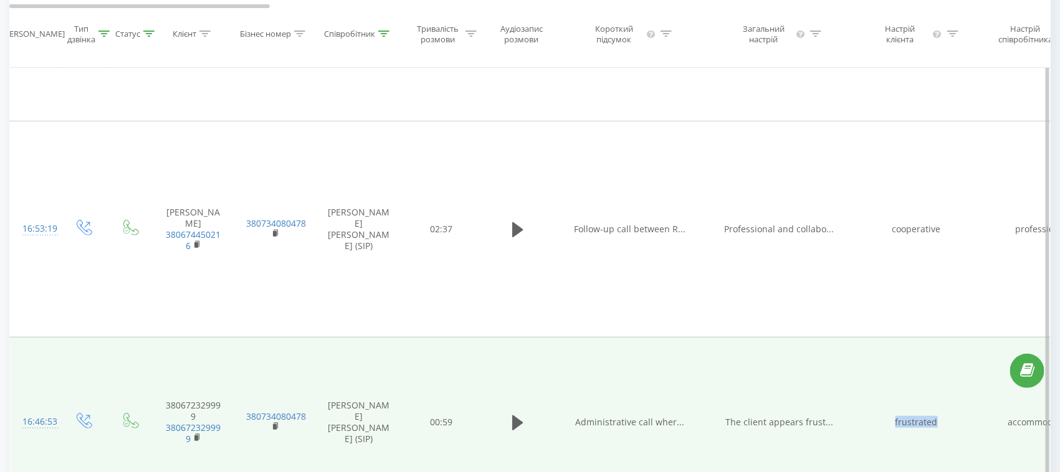
click at [879, 418] on td "frustrated" at bounding box center [916, 422] width 125 height 171
drag, startPoint x: 942, startPoint y: 409, endPoint x: 883, endPoint y: 409, distance: 58.6
click at [883, 409] on td "frustrated" at bounding box center [916, 422] width 125 height 171
copy td "frustrated"
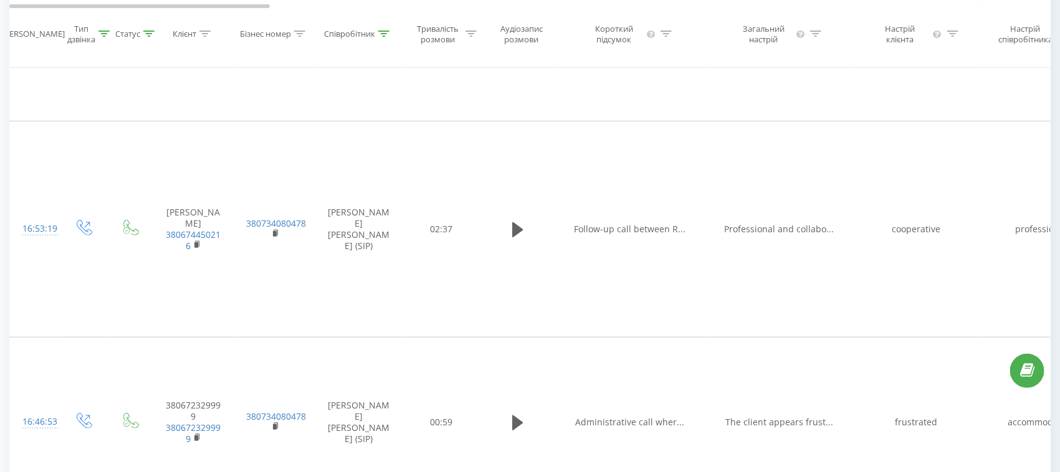
click at [955, 37] on icon at bounding box center [952, 34] width 11 height 6
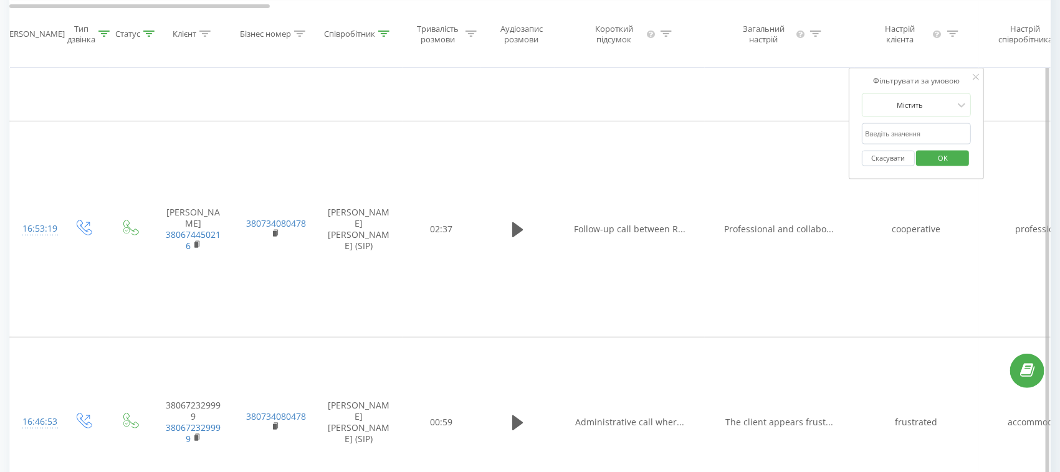
click at [911, 145] on input "text" at bounding box center [917, 134] width 110 height 22
paste input "frustrated"
type input "frustrated"
drag, startPoint x: 865, startPoint y: 90, endPoint x: 912, endPoint y: 130, distance: 61.9
click at [865, 87] on div "Фільтрувати за умовою" at bounding box center [917, 80] width 110 height 12
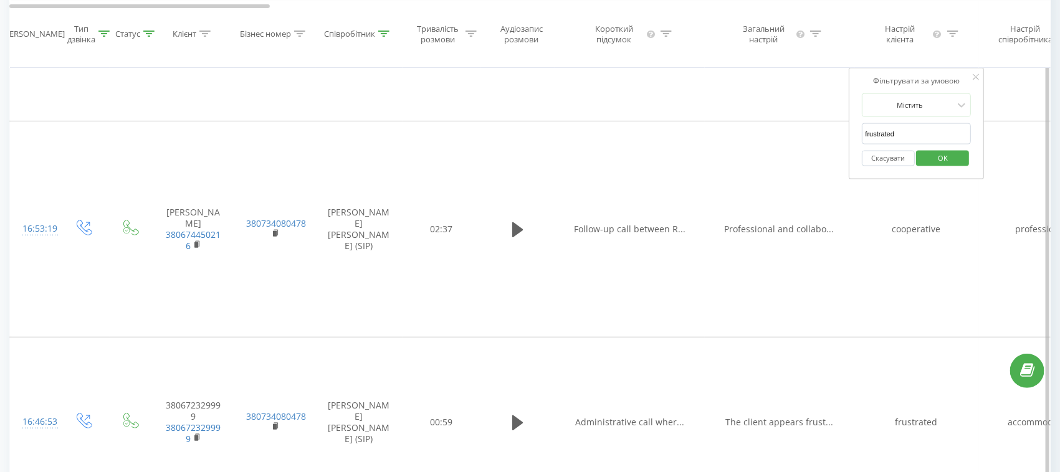
click at [951, 162] on span "OK" at bounding box center [942, 157] width 35 height 19
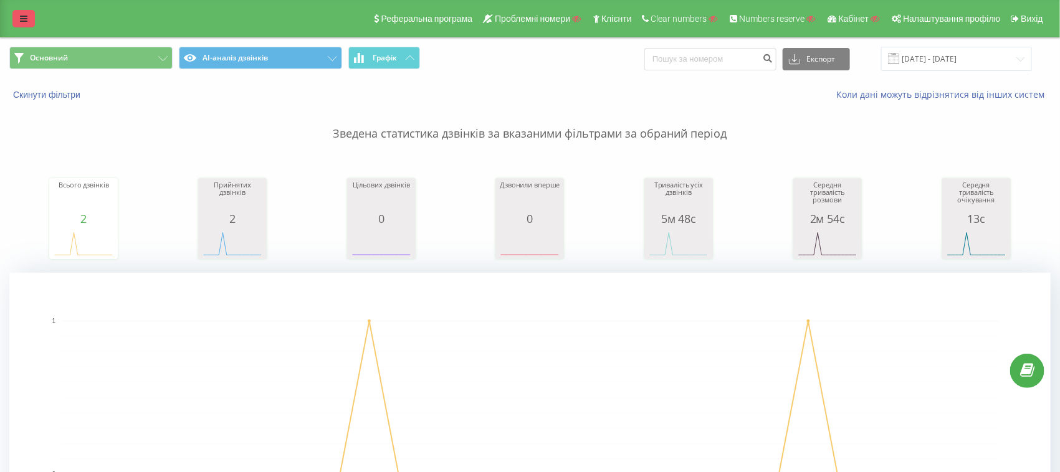
click at [26, 22] on icon at bounding box center [23, 18] width 7 height 9
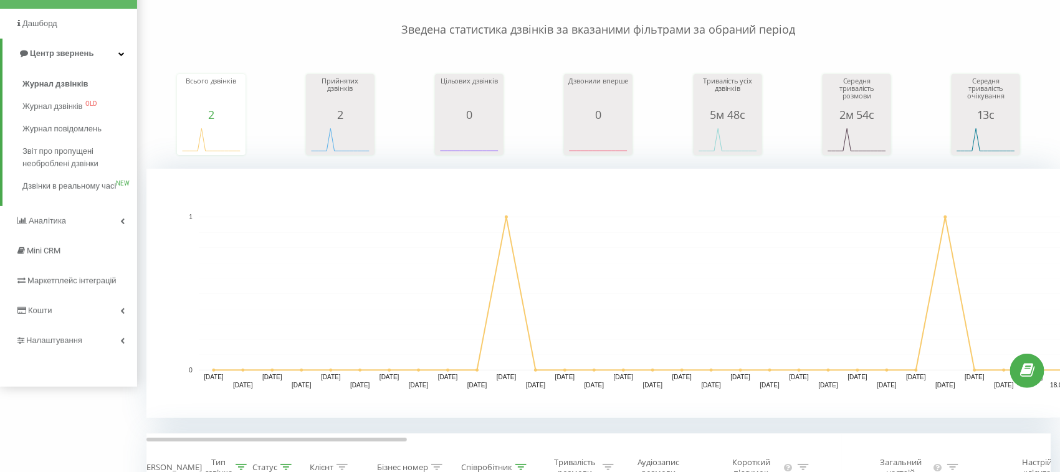
scroll to position [155, 0]
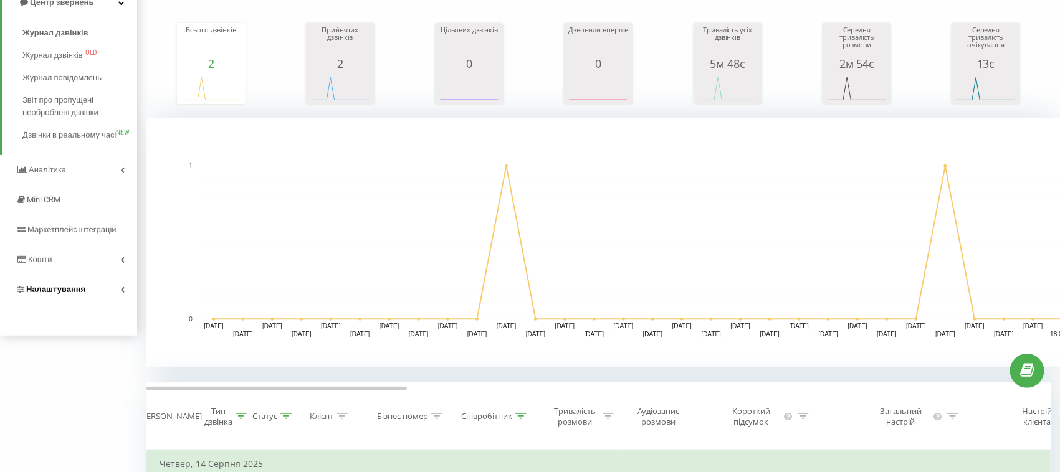
click at [59, 294] on span "Налаштування" at bounding box center [55, 289] width 59 height 9
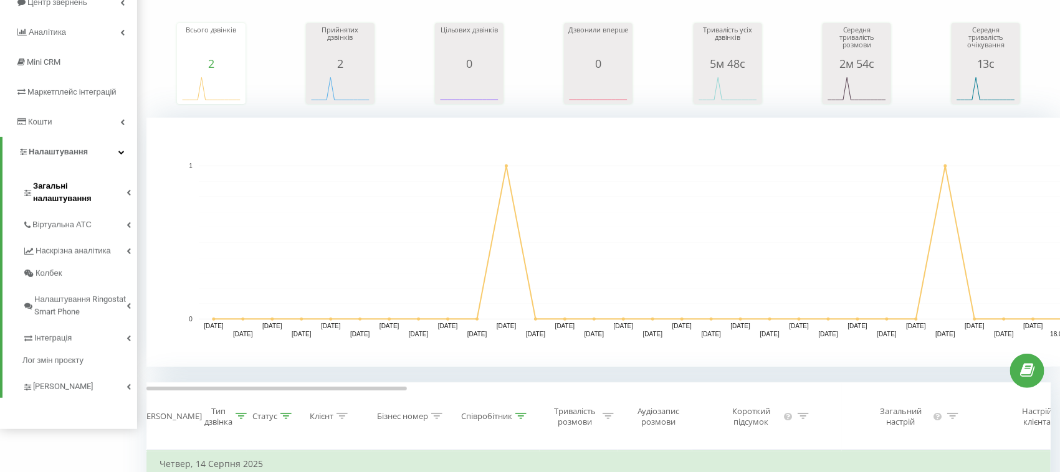
click at [67, 180] on span "Загальні налаштування" at bounding box center [79, 192] width 93 height 25
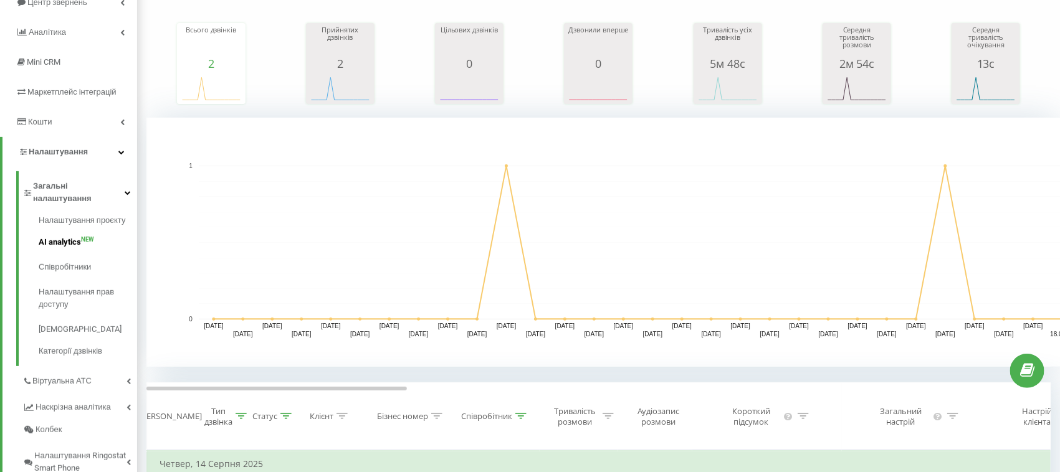
click at [56, 236] on span "AI analytics" at bounding box center [60, 242] width 42 height 12
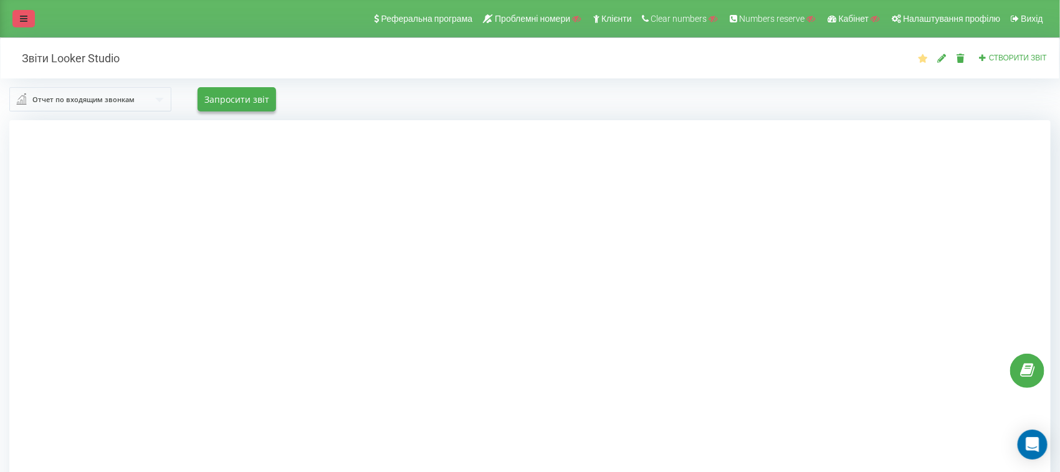
click at [24, 19] on icon at bounding box center [23, 18] width 7 height 9
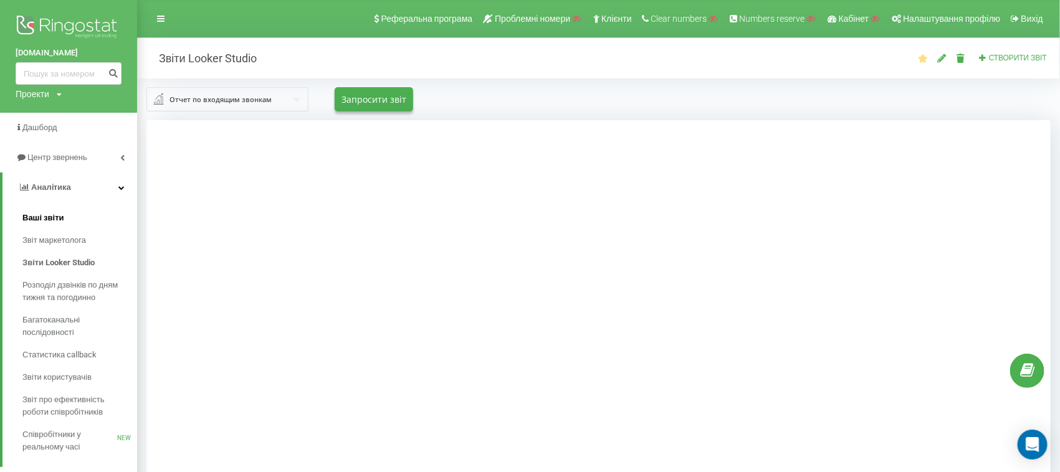
scroll to position [78, 0]
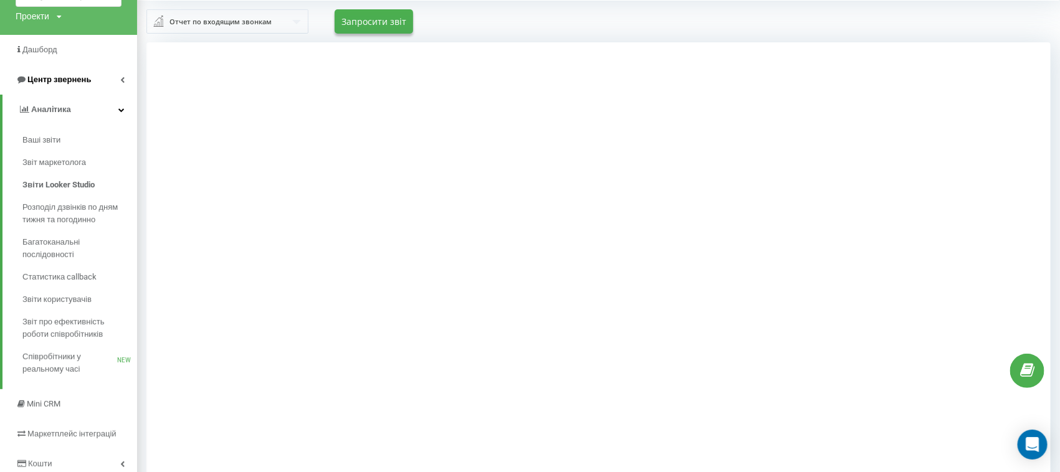
click at [53, 81] on span "Центр звернень" at bounding box center [59, 79] width 64 height 9
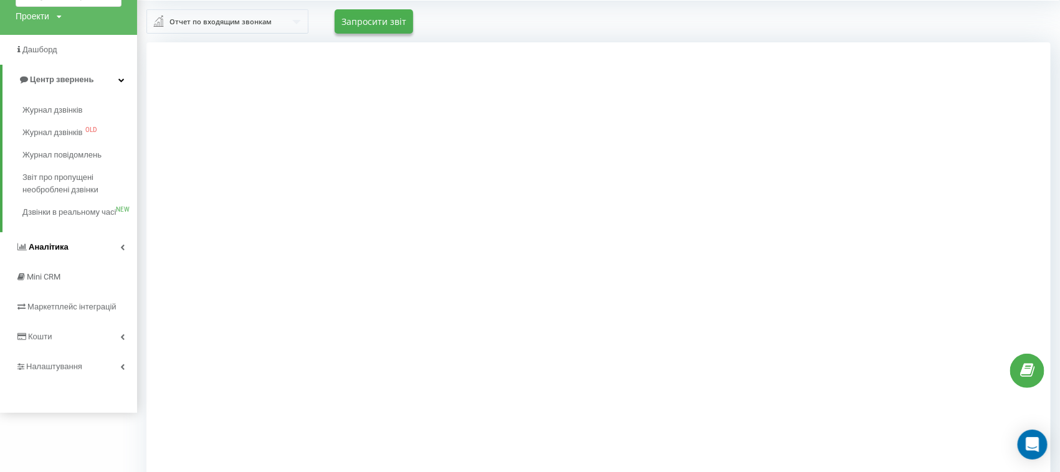
click at [39, 252] on span "Аналiтика" at bounding box center [49, 246] width 40 height 9
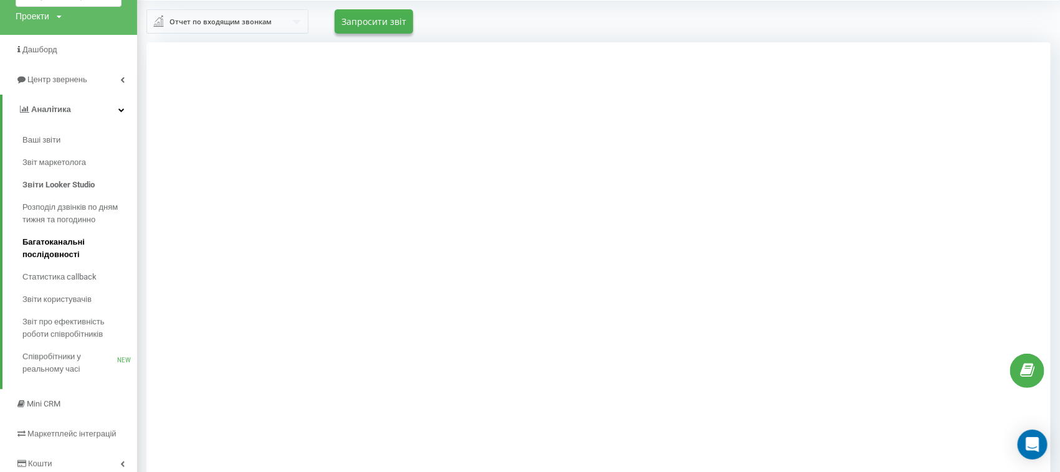
scroll to position [146, 0]
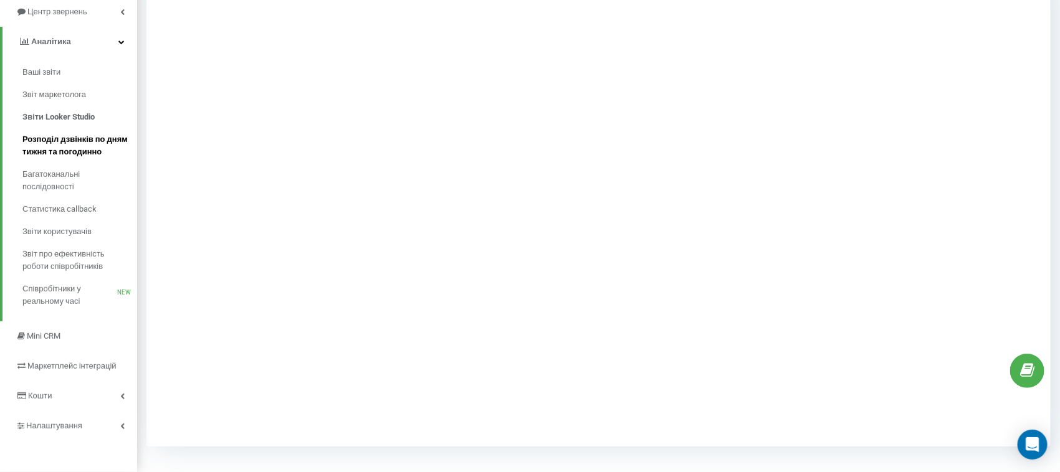
click at [47, 146] on span "Розподіл дзвінків по дням тижня та погодинно" at bounding box center [76, 145] width 108 height 25
